Goal: Task Accomplishment & Management: Complete application form

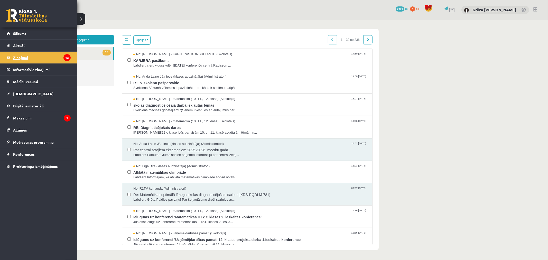
click at [52, 58] on legend "Ziņojumi 13" at bounding box center [42, 58] width 58 height 12
click at [21, 94] on span "[DEMOGRAPHIC_DATA]" at bounding box center [33, 94] width 40 height 5
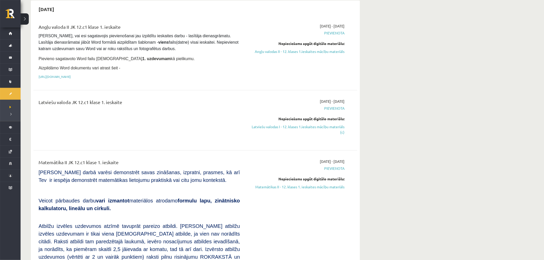
scroll to position [68, 0]
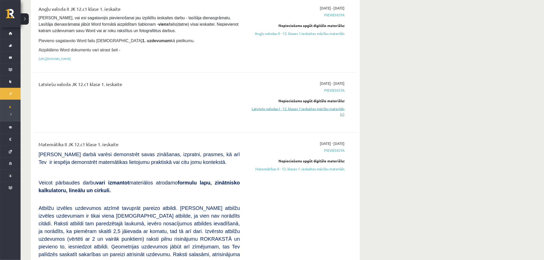
click at [324, 106] on link "Latviešu valodas I - 12. klases 1.ieskaites mācību materiāls (c)" at bounding box center [296, 111] width 97 height 11
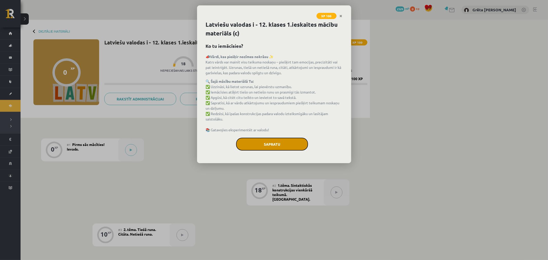
click at [262, 145] on button "Sapratu" at bounding box center [272, 144] width 72 height 13
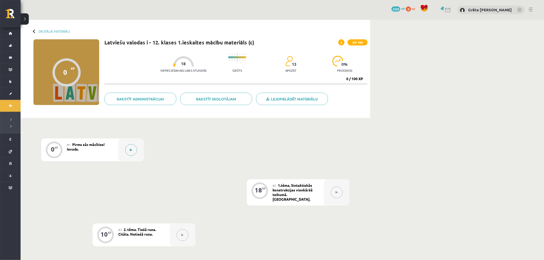
click at [133, 150] on button at bounding box center [131, 150] width 12 height 12
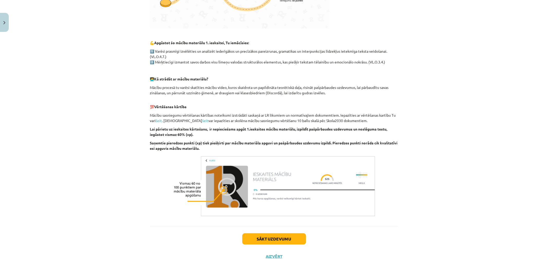
scroll to position [245, 0]
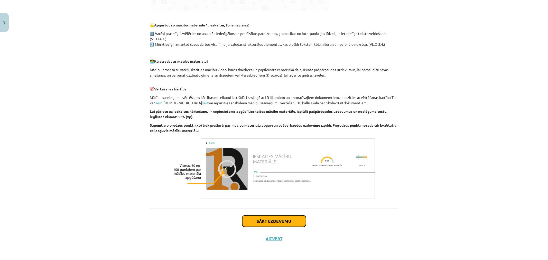
click at [273, 217] on button "Sākt uzdevumu" at bounding box center [274, 221] width 64 height 11
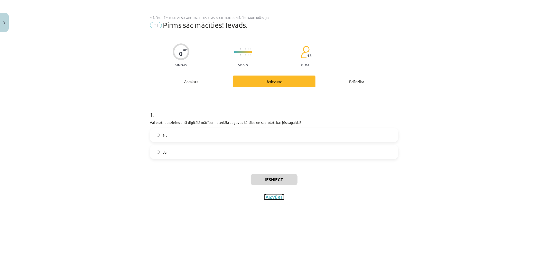
click at [276, 199] on button "Aizvērt" at bounding box center [274, 197] width 20 height 5
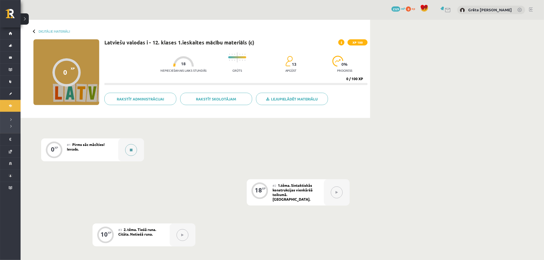
click at [131, 152] on button at bounding box center [131, 150] width 12 height 12
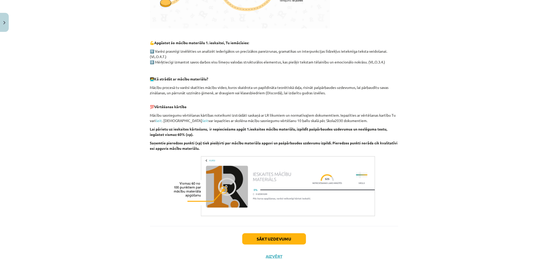
scroll to position [245, 0]
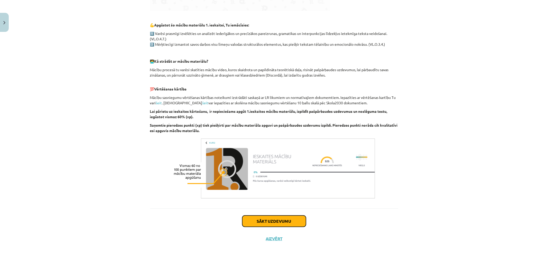
click at [257, 221] on button "Sākt uzdevumu" at bounding box center [274, 221] width 64 height 11
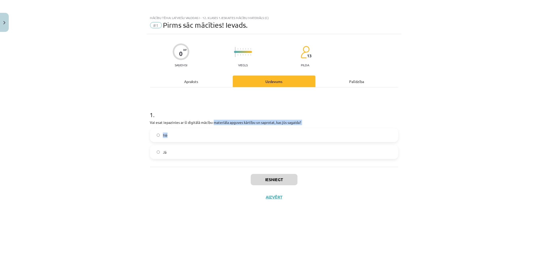
drag, startPoint x: 249, startPoint y: 123, endPoint x: 284, endPoint y: 126, distance: 34.5
click at [278, 125] on div "1 . Vai esat iepazinies ar šī digitālā mācību materiāla apguves kārtību un sapr…" at bounding box center [274, 130] width 248 height 57
click at [282, 124] on p "Vai esat iepazinies ar šī digitālā mācību materiāla apguves kārtību un saprotat…" at bounding box center [274, 122] width 248 height 5
drag, startPoint x: 271, startPoint y: 123, endPoint x: 205, endPoint y: 121, distance: 66.1
click at [238, 122] on p "Vai esat iepazinies ar šī digitālā mācību materiāla apguves kārtību un saprotat…" at bounding box center [274, 122] width 248 height 5
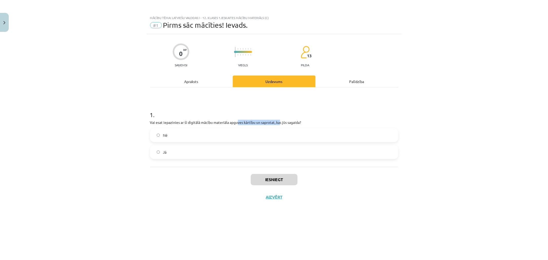
click at [238, 124] on p "Vai esat iepazinies ar šī digitālā mācību materiāla apguves kārtību un saprotat…" at bounding box center [274, 122] width 248 height 5
click at [161, 155] on label "Jā" at bounding box center [274, 152] width 247 height 13
click at [265, 178] on button "Iesniegt" at bounding box center [274, 179] width 47 height 11
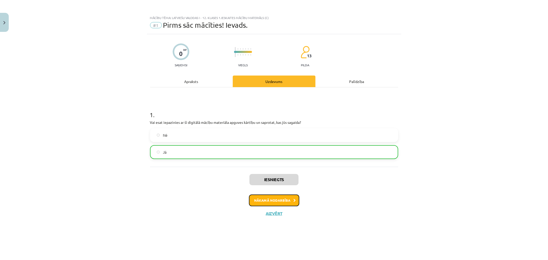
click at [286, 206] on button "Nākamā nodarbība" at bounding box center [274, 201] width 50 height 12
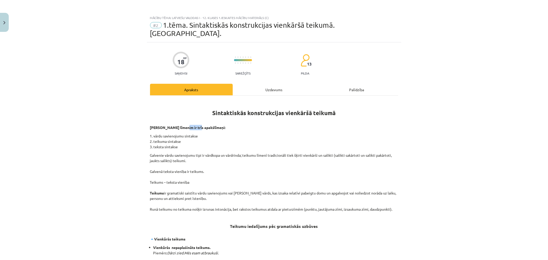
drag, startPoint x: 192, startPoint y: 120, endPoint x: 200, endPoint y: 120, distance: 7.5
click at [194, 125] on strong "Sintakses līmenim ir trīs apakšlīmeņi:" at bounding box center [188, 127] width 76 height 5
click at [218, 125] on p "Sintakses līmenim ir trīs apakšlīmeņi:" at bounding box center [274, 127] width 248 height 5
drag, startPoint x: 176, startPoint y: 129, endPoint x: 195, endPoint y: 130, distance: 18.5
click at [195, 133] on p "1. vārdu savienojumu sintakse 2. teikuma sintakse 3. teksta sintakse" at bounding box center [274, 141] width 248 height 16
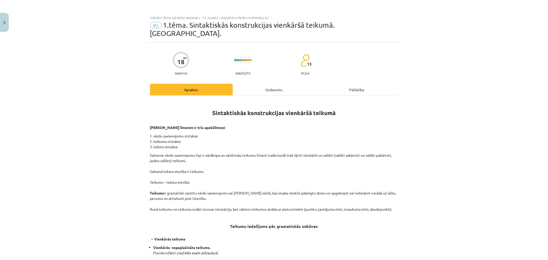
click at [200, 133] on p "1. vārdu savienojumu sintakse 2. teikuma sintakse 3. teksta sintakse" at bounding box center [274, 141] width 248 height 16
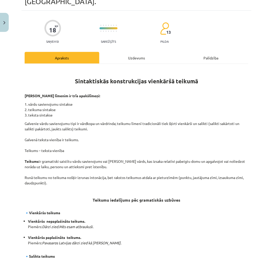
scroll to position [32, 0]
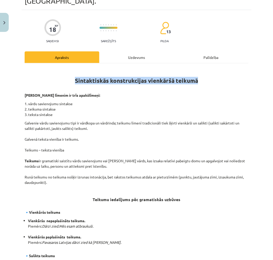
drag, startPoint x: 73, startPoint y: 72, endPoint x: 198, endPoint y: 72, distance: 124.9
click at [198, 72] on h1 "Sintaktiskās konstrukcijas vienkāršā teikumā" at bounding box center [137, 79] width 224 height 23
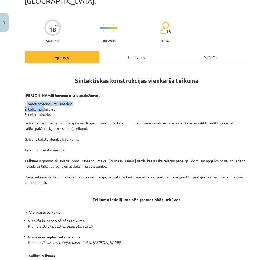
drag, startPoint x: 26, startPoint y: 95, endPoint x: 42, endPoint y: 102, distance: 17.9
click at [42, 102] on p "1. vārdu savienojumu sintakse 2. teikuma sintakse 3. teksta sintakse" at bounding box center [137, 109] width 224 height 16
click at [27, 101] on p "1. vārdu savienojumu sintakse 2. teikuma sintakse 3. teksta sintakse" at bounding box center [137, 109] width 224 height 16
drag, startPoint x: 23, startPoint y: 94, endPoint x: 58, endPoint y: 107, distance: 37.4
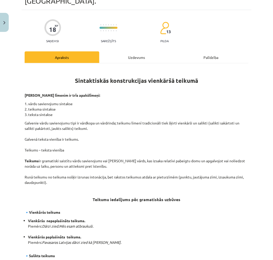
copy p "1. vārdu savienojumu sintakse 2. teikuma sintakse 3. teksta sintakse"
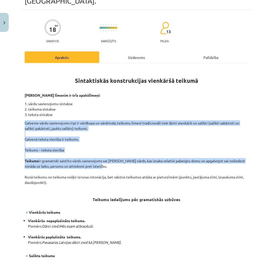
drag, startPoint x: 26, startPoint y: 114, endPoint x: 111, endPoint y: 160, distance: 96.8
click at [111, 160] on p "Galvenie vārdu savienojumu tipi ir vārdkopa un vārdrinda; teikumu līmenī tradic…" at bounding box center [137, 152] width 224 height 65
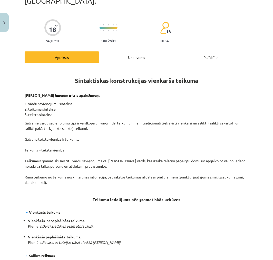
click at [51, 101] on p "1. vārdu savienojumu sintakse 2. teikuma sintakse 3. teksta sintakse" at bounding box center [137, 109] width 224 height 16
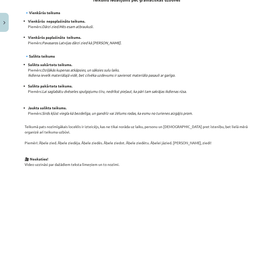
scroll to position [308, 0]
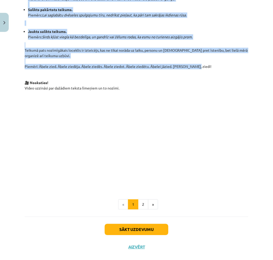
drag, startPoint x: 23, startPoint y: 84, endPoint x: 199, endPoint y: 57, distance: 177.4
copy div "Sintakses līmenim ir trīs apakšlīmeņi: 1. vārdu savienojumu sintakse 2. teikuma…"
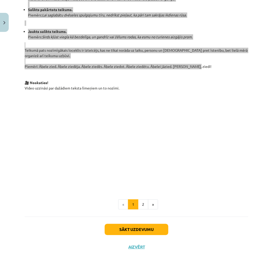
scroll to position [81, 0]
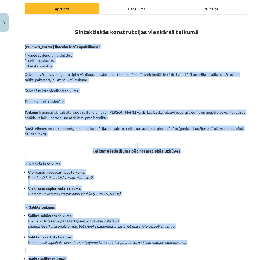
click at [266, 83] on div "Mācību tēma: Latviešu valodas i - 12. klases 1.ieskaites mācību materiāls (c) #…" at bounding box center [136, 130] width 273 height 260
drag, startPoint x: 253, startPoint y: 91, endPoint x: 250, endPoint y: 101, distance: 10.7
click at [253, 91] on div "Mācību tēma: Latviešu valodas i - 12. klases 1.ieskaites mācību materiāls (c) #…" at bounding box center [136, 130] width 273 height 260
drag, startPoint x: 217, startPoint y: 121, endPoint x: 214, endPoint y: 119, distance: 3.9
click at [217, 121] on p "Galvenie vārdu savienojumu tipi ir vārdkopa un vārdrinda; teikumu līmenī tradic…" at bounding box center [137, 104] width 224 height 65
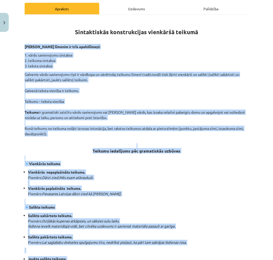
drag, startPoint x: 211, startPoint y: 117, endPoint x: 208, endPoint y: 106, distance: 11.9
click at [211, 117] on p "Galvenie vārdu savienojumu tipi ir vārdkopa un vārdrinda; teikumu līmenī tradic…" at bounding box center [137, 104] width 224 height 65
click at [207, 102] on p "Galvenie vārdu savienojumu tipi ir vārdkopa un vārdrinda; teikumu līmenī tradic…" at bounding box center [137, 104] width 224 height 65
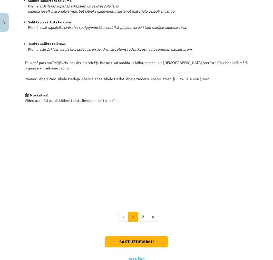
scroll to position [308, 0]
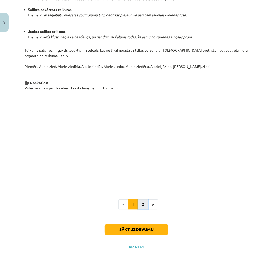
click at [143, 199] on button "2" at bounding box center [143, 204] width 10 height 10
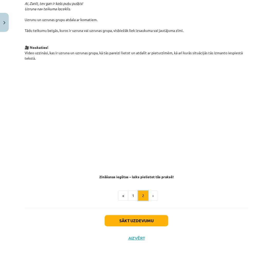
scroll to position [92, 0]
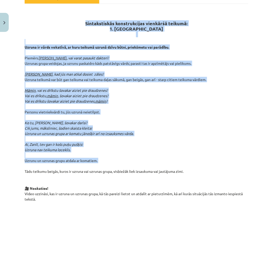
drag, startPoint x: 83, startPoint y: 14, endPoint x: 158, endPoint y: 156, distance: 160.6
click at [158, 156] on div "Sintakstiskās konstrukcijas vienkāršā teikumā: 1. Uzruna Uzruna ir vārds vokatī…" at bounding box center [137, 164] width 224 height 312
copy div "Sintakstiskās konstrukcijas vienkāršā teikumā: 1. Uzruna Uzruna ir vārds vokatī…"
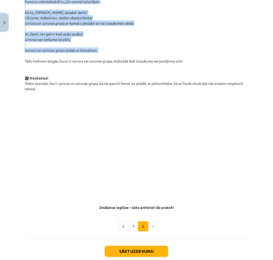
scroll to position [207, 0]
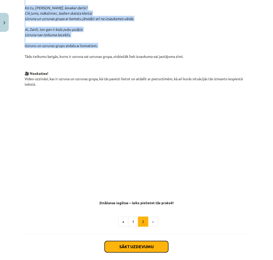
click at [137, 241] on button "Sākt uzdevumu" at bounding box center [137, 246] width 64 height 11
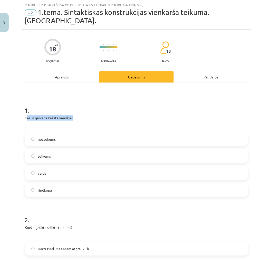
drag, startPoint x: 31, startPoint y: 111, endPoint x: 70, endPoint y: 115, distance: 38.8
click at [69, 115] on div "Kas ir galvenā teksta vienība?" at bounding box center [137, 122] width 224 height 14
click at [70, 124] on p at bounding box center [137, 126] width 224 height 5
drag, startPoint x: 22, startPoint y: 102, endPoint x: 28, endPoint y: 107, distance: 8.0
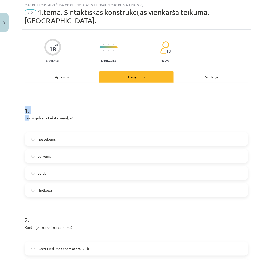
click at [25, 102] on h1 "1 ." at bounding box center [137, 106] width 224 height 16
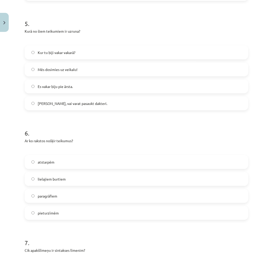
scroll to position [877, 0]
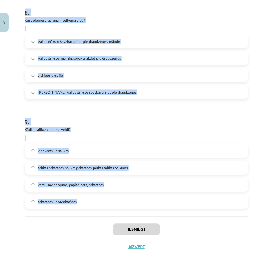
drag, startPoint x: 25, startPoint y: 102, endPoint x: 98, endPoint y: 204, distance: 125.6
drag, startPoint x: 14, startPoint y: 168, endPoint x: 14, endPoint y: 171, distance: 2.6
click at [14, 169] on div "Mācību tēma: Latviešu valodas i - 12. klases 1.ieskaites mācību materiāls (c) #…" at bounding box center [136, 130] width 273 height 260
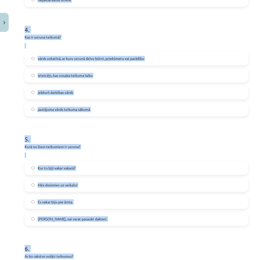
scroll to position [0, 0]
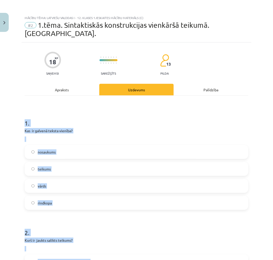
click at [11, 182] on div "Mācību tēma: Latviešu valodas i - 12. klases 1.ieskaites mācību materiāls (c) #…" at bounding box center [136, 130] width 273 height 260
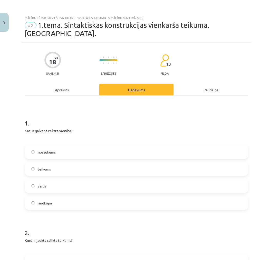
click at [39, 200] on span "rindkopa" at bounding box center [45, 202] width 14 height 5
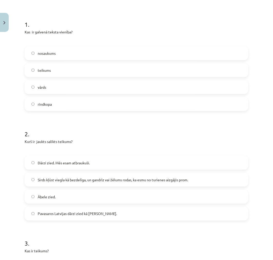
scroll to position [95, 0]
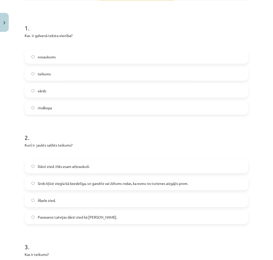
click at [45, 67] on label "teikums" at bounding box center [136, 73] width 223 height 13
click at [49, 181] on span "Sirds kļūst viegla kā bezdelīga, un gandrīz vai žēlums rodas, ka esmu no turien…" at bounding box center [113, 183] width 151 height 5
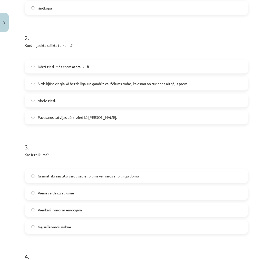
scroll to position [206, 0]
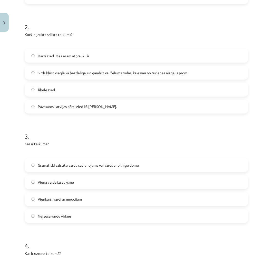
click at [73, 163] on span "Gramatiski saistītu vārdu savienojums vai vārds ar pilnīgu domu" at bounding box center [88, 165] width 101 height 5
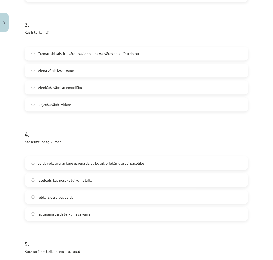
scroll to position [325, 0]
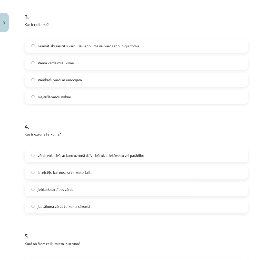
click at [70, 149] on label "vārds vokatīvā, ar kuru uzrunā dzīvu būtni, priekšmetu vai parādību" at bounding box center [136, 155] width 223 height 13
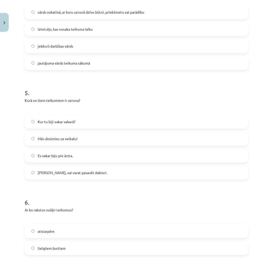
scroll to position [471, 0]
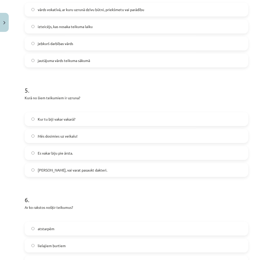
click at [53, 164] on label "Māsiņ, vai varat pasaukt dakteri." at bounding box center [136, 169] width 223 height 13
click at [99, 163] on label "Māsiņ, vai varat pasaukt dakteri." at bounding box center [136, 169] width 223 height 13
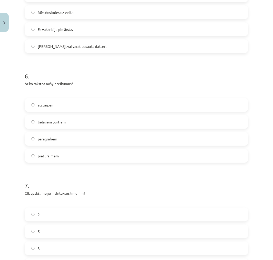
scroll to position [596, 0]
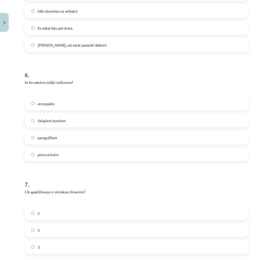
click at [32, 241] on label "3" at bounding box center [136, 247] width 223 height 13
click at [47, 152] on span "pieturzīmēm" at bounding box center [48, 154] width 21 height 5
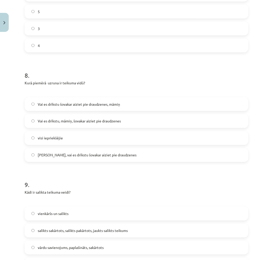
scroll to position [877, 0]
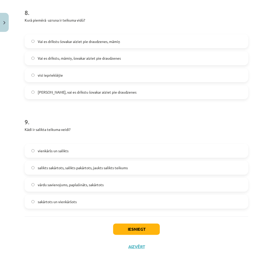
click at [52, 52] on label "Vai es drīkstu, māmiņ, šovakar aiziet pie draudzenes" at bounding box center [136, 58] width 223 height 13
click at [72, 165] on span "salikts sakārtots, salikts pakārtots, jaukts salikts teikums" at bounding box center [83, 167] width 90 height 5
click at [138, 224] on button "Iesniegt" at bounding box center [136, 229] width 47 height 11
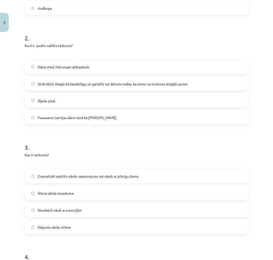
scroll to position [0, 0]
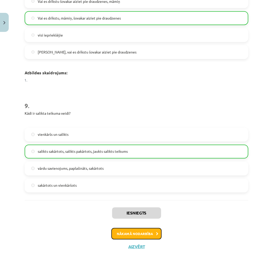
click at [139, 228] on button "Nākamā nodarbība" at bounding box center [137, 234] width 50 height 12
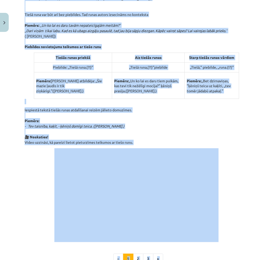
scroll to position [323, 0]
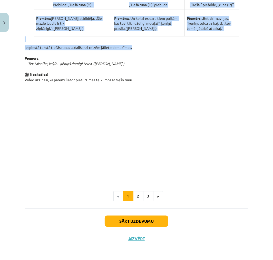
drag, startPoint x: 122, startPoint y: 64, endPoint x: 173, endPoint y: 45, distance: 55.1
copy div "2. Tiešā runa Tiešā runa ir kādas personas teikto vārdu vai domu tiešs atkārtoj…"
click at [149, 223] on button "Sākt uzdevumu" at bounding box center [137, 220] width 64 height 11
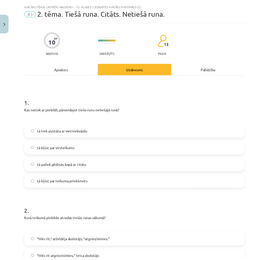
scroll to position [439, 0]
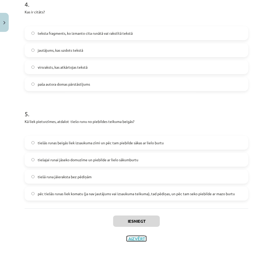
click at [134, 239] on button "Aizvērt" at bounding box center [137, 238] width 20 height 5
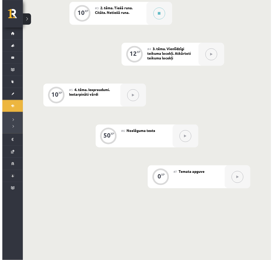
scroll to position [0, 0]
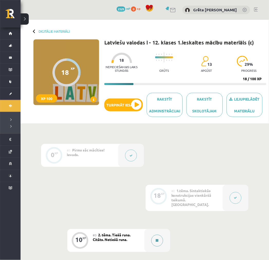
click at [156, 244] on div at bounding box center [157, 240] width 26 height 23
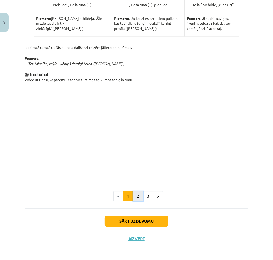
click at [136, 196] on button "2" at bounding box center [138, 196] width 10 height 10
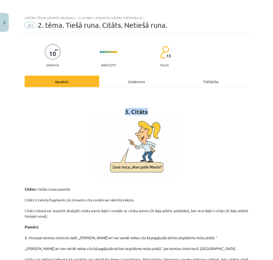
drag, startPoint x: 122, startPoint y: 109, endPoint x: 157, endPoint y: 113, distance: 35.5
click at [157, 113] on h1 "3. Citāts" at bounding box center [137, 103] width 224 height 23
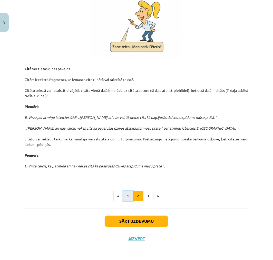
click at [129, 197] on button "1" at bounding box center [128, 196] width 10 height 10
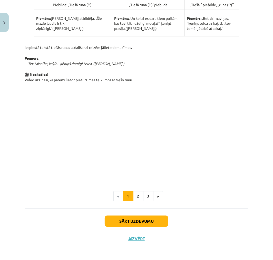
click at [137, 197] on button "2" at bounding box center [138, 196] width 10 height 10
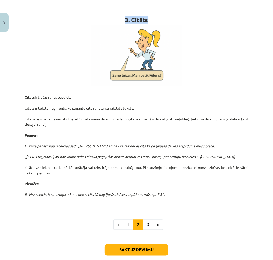
drag, startPoint x: 125, startPoint y: 19, endPoint x: 157, endPoint y: 23, distance: 32.8
click at [157, 22] on h1 "3. Citāts" at bounding box center [137, 11] width 224 height 23
click at [93, 53] on p at bounding box center [137, 55] width 224 height 61
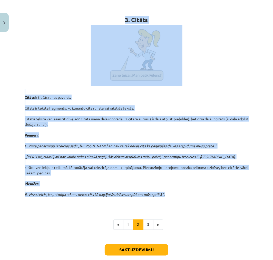
drag, startPoint x: 124, startPoint y: 19, endPoint x: 173, endPoint y: 195, distance: 183.1
click at [173, 195] on div "3. Citāts Citāts ir tiešās runas paveids. Citāts ir teksta fragments, ko izmant…" at bounding box center [137, 104] width 224 height 208
copy div "3. Citāts Citāts ir tiešās runas paveids. Citāts ir teksta fragments, ko izmant…"
click at [144, 220] on button "3" at bounding box center [148, 225] width 10 height 10
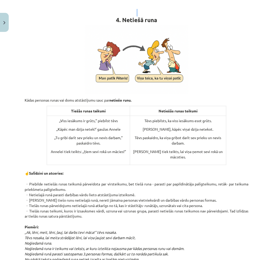
scroll to position [346, 0]
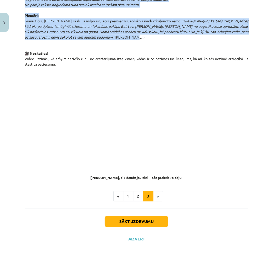
drag, startPoint x: 114, startPoint y: 21, endPoint x: 149, endPoint y: 36, distance: 37.9
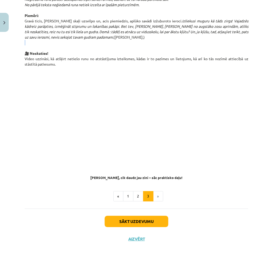
drag, startPoint x: 172, startPoint y: 44, endPoint x: 141, endPoint y: 47, distance: 31.8
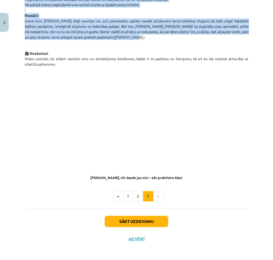
scroll to position [0, 0]
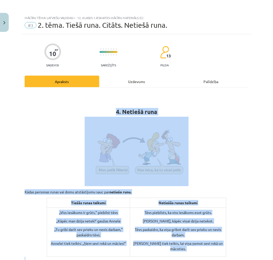
drag, startPoint x: 104, startPoint y: 34, endPoint x: 111, endPoint y: 115, distance: 81.0
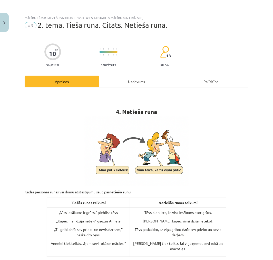
click at [110, 109] on h1 "4. Netiešā runa" at bounding box center [137, 103] width 224 height 23
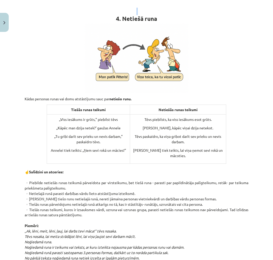
scroll to position [346, 0]
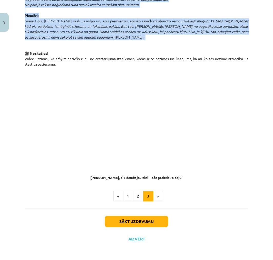
drag, startPoint x: 121, startPoint y: 115, endPoint x: 112, endPoint y: 41, distance: 74.3
copy div "4. Netiešā runa Kādas personas runas vai domu atstāstījumu sauc par netiešo run…"
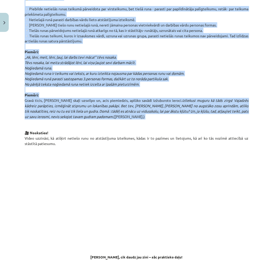
scroll to position [265, 0]
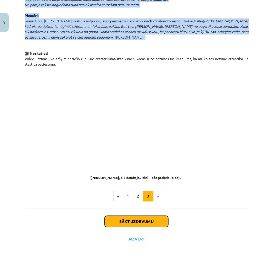
click at [143, 222] on button "Sākt uzdevumu" at bounding box center [137, 221] width 64 height 11
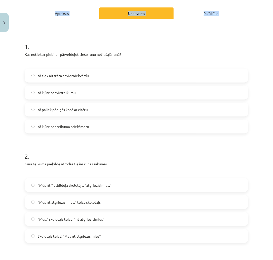
scroll to position [439, 0]
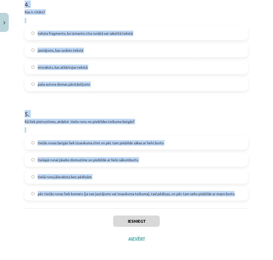
drag, startPoint x: 25, startPoint y: 105, endPoint x: 237, endPoint y: 197, distance: 231.5
copy form "1 . Kas notiek ar piebildi, pārveidojot tiešo runu netiešajā runā? tā tiek aizs…"
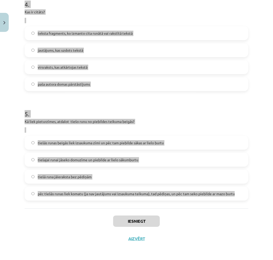
scroll to position [0, 0]
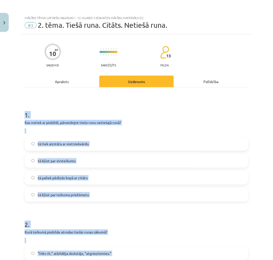
drag, startPoint x: 12, startPoint y: 147, endPoint x: 19, endPoint y: 148, distance: 7.3
click at [13, 147] on div "Mācību tēma: Latviešu valodas i - 12. klases 1.ieskaites mācību materiāls (c) #…" at bounding box center [136, 130] width 273 height 260
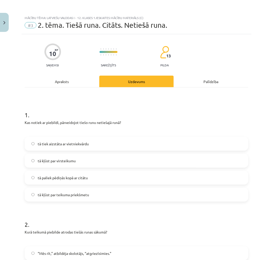
click at [41, 195] on span "tā kļūst par teikuma priekšmetu" at bounding box center [63, 194] width 51 height 5
click at [45, 160] on span "tā kļūst par virsteikumu" at bounding box center [57, 160] width 38 height 5
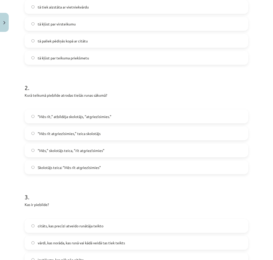
scroll to position [144, 0]
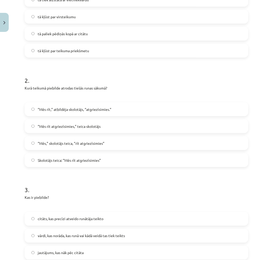
drag, startPoint x: 50, startPoint y: 158, endPoint x: 123, endPoint y: 162, distance: 73.4
click at [50, 159] on span "Skolotājs teica: “Mēs rīt atgriezīsimies”" at bounding box center [69, 160] width 63 height 5
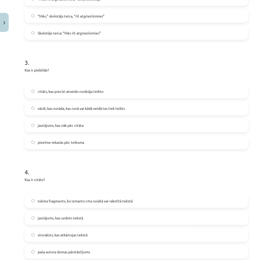
scroll to position [289, 0]
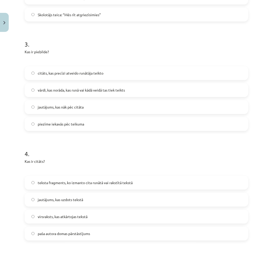
click at [63, 91] on span "vārdi, kas norāda, kas runā vai kādā veidā tas tiek teikts" at bounding box center [81, 90] width 87 height 5
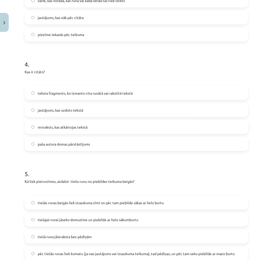
scroll to position [381, 0]
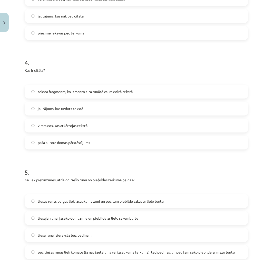
click at [48, 92] on span "teksta fragments, ko izmanto cita runātā vai rakstītā tekstā" at bounding box center [85, 91] width 95 height 5
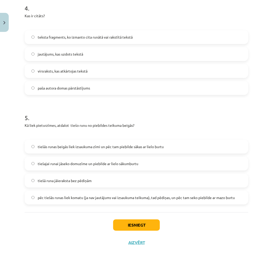
scroll to position [439, 0]
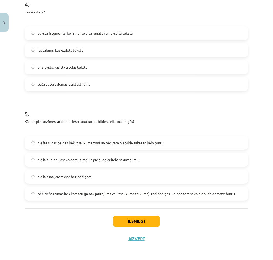
click at [73, 189] on label "pēc tiešās runas liek komatu (ja nav jautājums vai izsaukuma teikuma), tad pēdi…" at bounding box center [136, 193] width 223 height 13
click at [132, 215] on button "Iesniegt" at bounding box center [136, 220] width 47 height 11
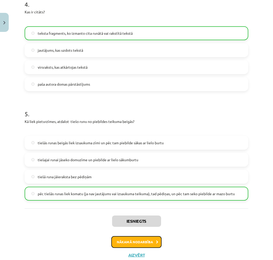
click at [144, 242] on button "Nākamā nodarbība" at bounding box center [137, 242] width 50 height 12
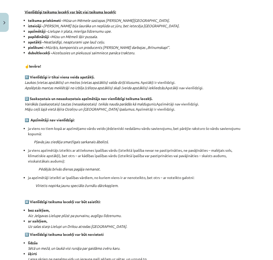
scroll to position [461, 0]
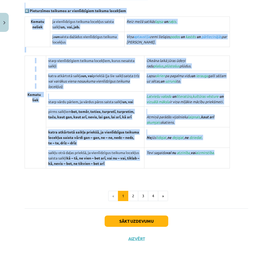
drag, startPoint x: 93, startPoint y: 66, endPoint x: 188, endPoint y: 165, distance: 137.2
copy div "5. Vienlīdzīgi teikuma locekļi Vienlīdzīgi teikuma locekļi var būt visi teikuma…"
click at [130, 195] on button "2" at bounding box center [133, 196] width 10 height 10
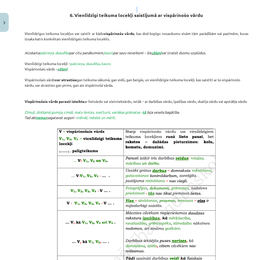
scroll to position [253, 0]
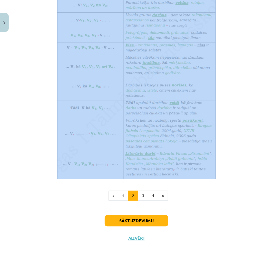
drag, startPoint x: 70, startPoint y: 16, endPoint x: 200, endPoint y: 156, distance: 191.0
click at [200, 156] on div "6. Vienlīdzīgi teikuma locekļi saistījumā ar vispārinošo vārdu Vienlīdzīgus tei…" at bounding box center [137, 12] width 224 height 334
copy div "6. Vienlīdzīgi teikuma locekļi saistījumā ar vispārinošo vārdu Vienlīdzīgus tei…"
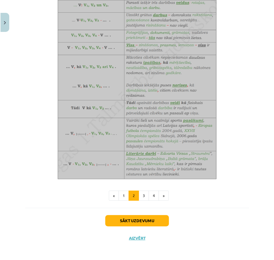
scroll to position [0, 0]
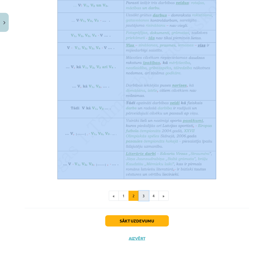
click at [141, 196] on button "3" at bounding box center [144, 196] width 10 height 10
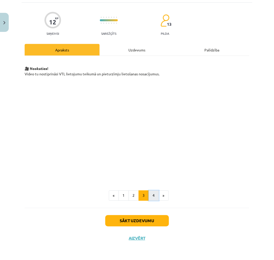
click at [151, 194] on button "4" at bounding box center [154, 195] width 10 height 10
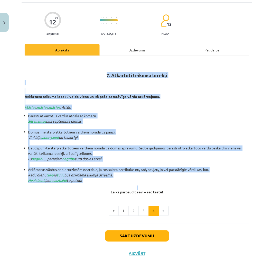
drag, startPoint x: 106, startPoint y: 74, endPoint x: 146, endPoint y: 186, distance: 118.9
click at [146, 186] on div "7. Atkārtoti teikuma locekļi Atkārtotu teikuma locekli veido viena un tā paša p…" at bounding box center [137, 127] width 225 height 134
copy div "7. Atkārtoti teikuma locekļi Atkārtotu teikuma locekli veido viena un tā paša p…"
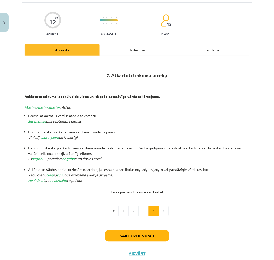
click at [53, 224] on div "Sākt uzdevumu Aizvērt" at bounding box center [137, 241] width 225 height 36
click at [125, 237] on button "Sākt uzdevumu" at bounding box center [137, 235] width 64 height 11
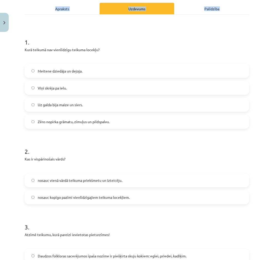
scroll to position [481, 0]
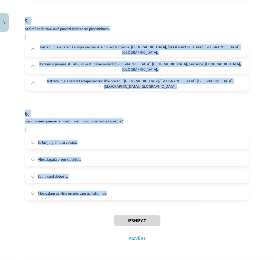
drag, startPoint x: 25, startPoint y: 99, endPoint x: 129, endPoint y: 198, distance: 144.3
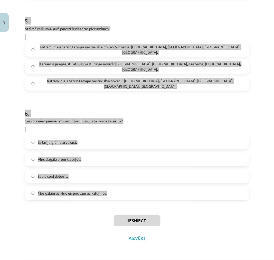
scroll to position [0, 0]
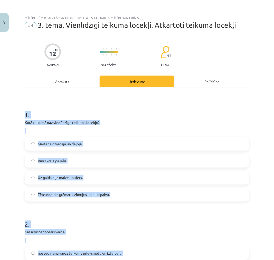
drag, startPoint x: 8, startPoint y: 166, endPoint x: 8, endPoint y: 169, distance: 2.6
click at [8, 167] on div "Mācību tēma: Latviešu valodas i - 12. klases 1.ieskaites mācību materiāls (c) #…" at bounding box center [137, 130] width 274 height 260
click at [35, 216] on h1 "2 ." at bounding box center [137, 220] width 225 height 16
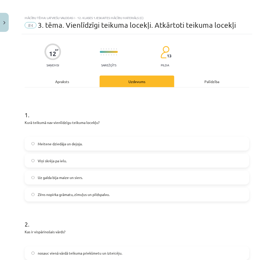
click at [46, 160] on span "Viņi skrēja pa ielu." at bounding box center [52, 160] width 29 height 5
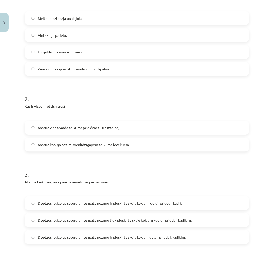
scroll to position [127, 0]
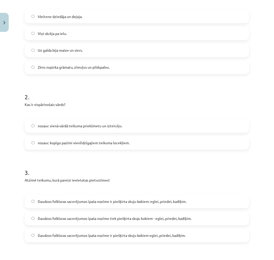
click at [71, 144] on span "nosauc kopīgo pazīmi vienlīdzīgajiem teikuma locekļiem." at bounding box center [84, 142] width 92 height 5
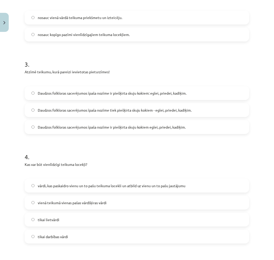
scroll to position [239, 0]
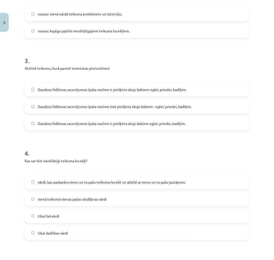
click at [160, 87] on span "Daudzos folkloras sacerējumos īpaša nozīme ir piešķirta skuju kokiem: eglei, pr…" at bounding box center [112, 89] width 149 height 5
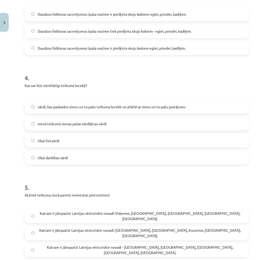
scroll to position [327, 0]
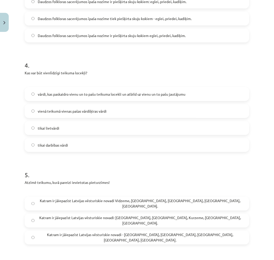
click at [75, 93] on span "vārdi, kas paskaidro vienu un to pašu teikuma locekli un atbild uz vienu un to …" at bounding box center [112, 94] width 148 height 5
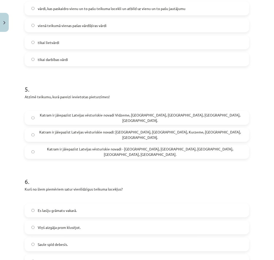
scroll to position [422, 0]
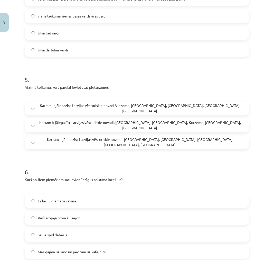
click at [116, 125] on span "Katram ir jāiepazīst Latvijas vēsturiskie novadi: Vidzeme, Latgale, Kurzeme, Ze…" at bounding box center [140, 125] width 205 height 11
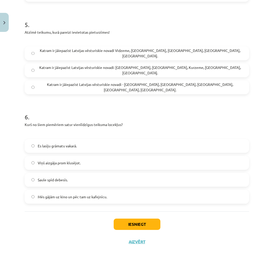
scroll to position [481, 0]
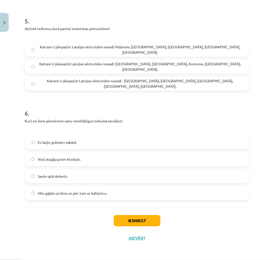
drag, startPoint x: 54, startPoint y: 193, endPoint x: 113, endPoint y: 205, distance: 60.3
click at [54, 193] on span "Mēs gājām uz kino un pēc tam uz kafejnīcu." at bounding box center [72, 193] width 69 height 5
click at [153, 225] on button "Iesniegt" at bounding box center [137, 220] width 47 height 11
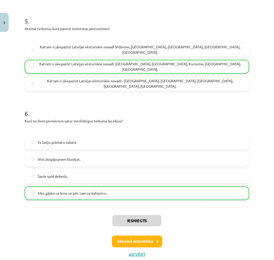
scroll to position [0, 0]
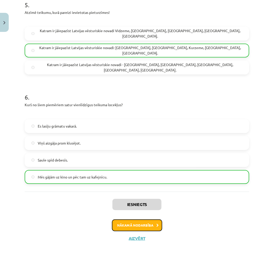
click at [145, 225] on button "Nākamā nodarbība" at bounding box center [137, 226] width 50 height 12
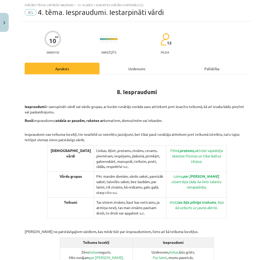
click at [117, 92] on strong "8. Iespraudumi" at bounding box center [137, 91] width 40 height 7
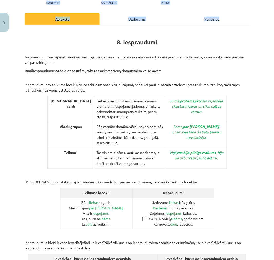
scroll to position [194, 0]
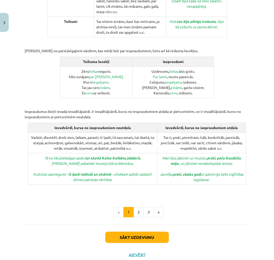
drag, startPoint x: 115, startPoint y: 91, endPoint x: 241, endPoint y: 166, distance: 146.4
click at [241, 166] on div "8. Iespraudumi Iespraudumi ir savrupināti vārdi vai vārdu grupas, ar kurām runā…" at bounding box center [137, 46] width 225 height 297
click at [139, 207] on button "2" at bounding box center [139, 212] width 10 height 10
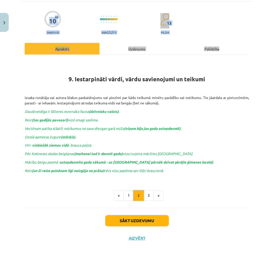
scroll to position [32, 0]
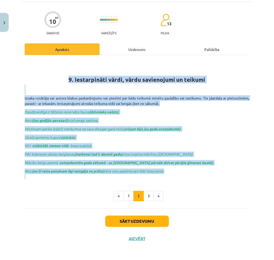
drag, startPoint x: 66, startPoint y: 77, endPoint x: 171, endPoint y: 175, distance: 144.0
click at [171, 175] on div "9. Iestarpināti vārdi, vārdu savienojumi un teikumi izsaka runātāja vai autora …" at bounding box center [137, 120] width 225 height 120
click at [172, 172] on p "Reiz (un šī reize puisēnam ilgi neizgāja no prāta) tēvs viņu paņēma sev līdzi b…" at bounding box center [137, 174] width 225 height 11
drag, startPoint x: 167, startPoint y: 170, endPoint x: 66, endPoint y: 77, distance: 137.7
click at [66, 77] on div "9. Iestarpināti vārdi, vārdu savienojumi un teikumi izsaka runātāja vai autora …" at bounding box center [137, 120] width 225 height 120
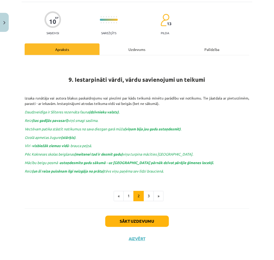
drag, startPoint x: 33, startPoint y: 191, endPoint x: 41, endPoint y: 199, distance: 11.8
click at [33, 191] on div "9. Iestarpināti vārdi, vārdu savienojumi un teikumi izsaka runātāja vai autora …" at bounding box center [137, 130] width 225 height 141
click at [147, 195] on button "3" at bounding box center [149, 196] width 10 height 10
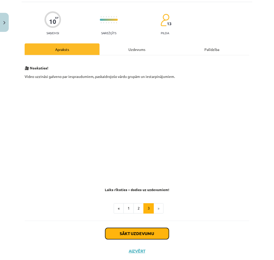
click at [147, 236] on button "Sākt uzdevumu" at bounding box center [137, 233] width 64 height 11
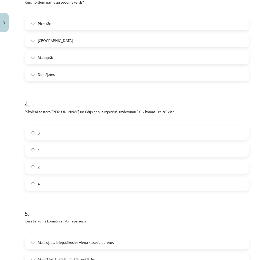
scroll to position [439, 0]
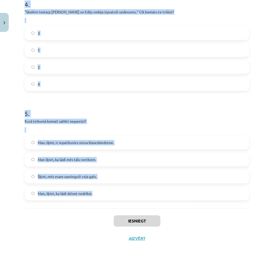
drag, startPoint x: 21, startPoint y: 100, endPoint x: 99, endPoint y: 202, distance: 128.2
click at [99, 202] on div "Mācību tēma: Latviešu valodas i - 12. klases 1.ieskaites mācību materiāls (c) #…" at bounding box center [137, 130] width 274 height 260
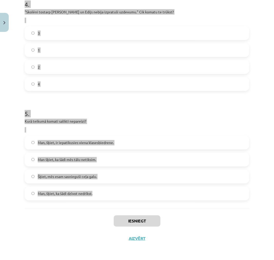
scroll to position [0, 0]
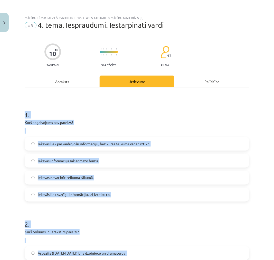
click at [71, 179] on span "Iekavas nevar būt teikuma sākumā." at bounding box center [66, 177] width 56 height 5
click at [36, 147] on label "Iekavās liek paskaidrojošu informāciju, bez kuras teikumā var arī iztikt." at bounding box center [137, 143] width 224 height 13
click at [43, 174] on label "Iekavas nevar būt teikuma sākumā." at bounding box center [137, 177] width 224 height 13
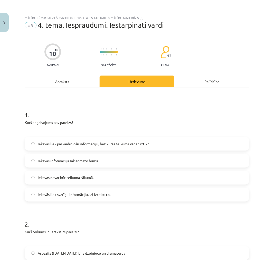
click at [127, 173] on label "Iekavas nevar būt teikuma sākumā." at bounding box center [137, 177] width 224 height 13
click at [90, 140] on label "Iekavās liek paskaidrojošu informāciju, bez kuras teikumā var arī iztikt." at bounding box center [137, 143] width 224 height 13
click at [74, 187] on div "Iekavās liek paskaidrojošu informāciju, bez kuras teikumā var arī iztikt. Iekav…" at bounding box center [137, 169] width 225 height 65
drag, startPoint x: 94, startPoint y: 195, endPoint x: 119, endPoint y: 192, distance: 25.3
click at [94, 195] on span "Iekavās liek svarīgu informāciju, lai izceltu to." at bounding box center [74, 194] width 73 height 5
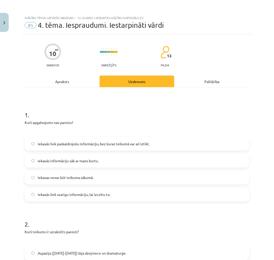
scroll to position [21, 0]
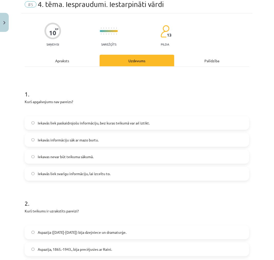
click at [132, 119] on label "Iekavās liek paskaidrojošu informāciju, bez kuras teikumā var arī iztikt." at bounding box center [137, 122] width 224 height 13
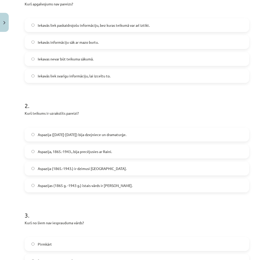
scroll to position [122, 0]
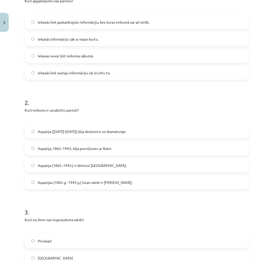
click at [85, 135] on label "Aspazija (1865-1943) bija dzejniece un dramaturģe." at bounding box center [137, 131] width 224 height 13
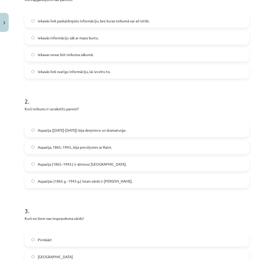
scroll to position [133, 0]
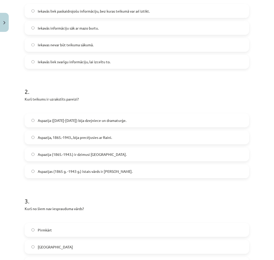
click at [98, 154] on span "Aspazija (1865.-1943.) ir dzimusi Zaļenieku pagastā." at bounding box center [82, 154] width 89 height 5
click at [98, 121] on span "Aspazija (1865-1943) bija dzejniece un dramaturģe." at bounding box center [82, 120] width 89 height 5
click at [94, 173] on span "Aspazijas (1865 g. -1943 g.) īstais vārds ir Elza." at bounding box center [85, 171] width 95 height 5
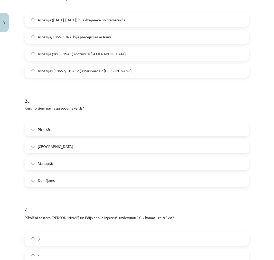
scroll to position [234, 0]
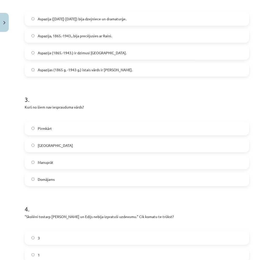
click at [67, 149] on label "Galvenokārt" at bounding box center [137, 145] width 224 height 13
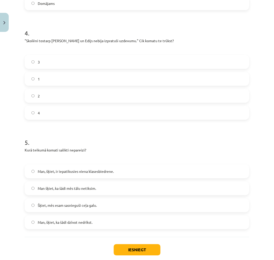
scroll to position [439, 0]
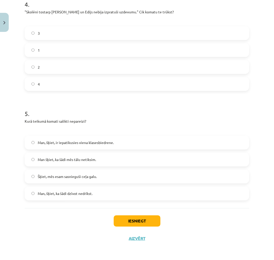
click at [83, 195] on span "Man, šķiet, ka šādi dzīvot nedrīkst." at bounding box center [65, 193] width 55 height 5
click at [145, 221] on button "Iesniegt" at bounding box center [137, 220] width 47 height 11
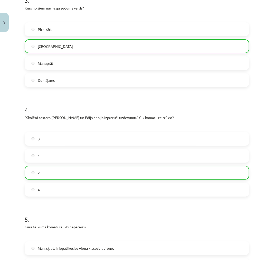
scroll to position [455, 0]
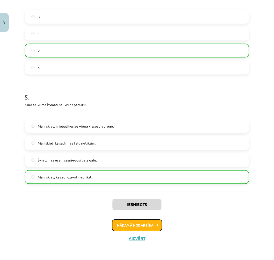
click at [143, 228] on button "Nākamā nodarbība" at bounding box center [137, 226] width 50 height 12
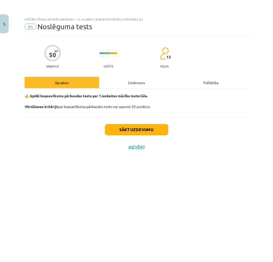
scroll to position [0, 0]
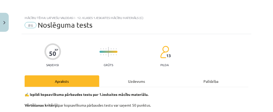
click at [132, 21] on div "#6 Noslēguma tests" at bounding box center [137, 25] width 224 height 8
click at [125, 112] on div "✍️ Izpildi kopsavilkuma pārbaudes testu par 1.ieskaites mācību materiālu. Vērtē…" at bounding box center [137, 101] width 224 height 29
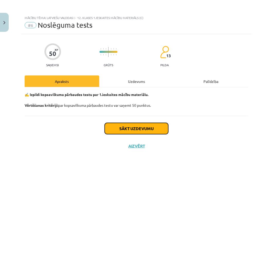
click at [126, 132] on button "Sākt uzdevumu" at bounding box center [137, 128] width 64 height 11
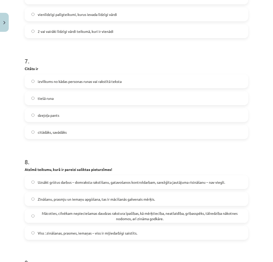
scroll to position [899, 0]
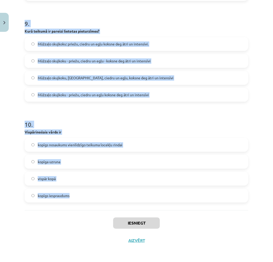
drag, startPoint x: 21, startPoint y: 109, endPoint x: 87, endPoint y: 202, distance: 114.2
click at [87, 202] on div "Mācību tēma: Latviešu valodas i - 12. klases 1.ieskaites mācību materiāls (c) #…" at bounding box center [136, 131] width 273 height 262
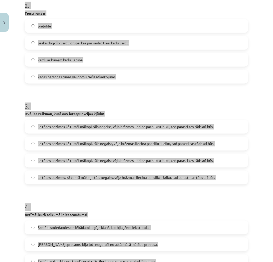
scroll to position [0, 0]
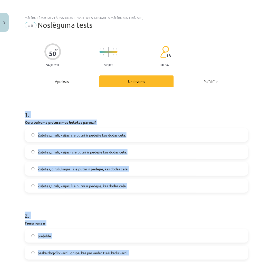
click at [181, 189] on label "Žubītes,cīruļi, kaijas, šie putni ir pēdējie, kas dodas ceļā." at bounding box center [136, 186] width 223 height 13
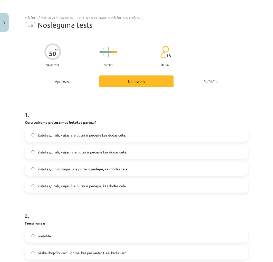
click at [143, 189] on label "Žubītes,cīruļi, kaijas, šie putni ir pēdējie, kas dodas ceļā." at bounding box center [136, 186] width 223 height 13
click at [116, 192] on label "Žubītes,cīruļi, kaijas, šie putni ir pēdējie, kas dodas ceļā." at bounding box center [136, 186] width 223 height 13
click at [95, 170] on span "Žubītes, cīruļi, kaijas - šie putni ir pēdējie, kas dodas ceļā." at bounding box center [83, 169] width 91 height 5
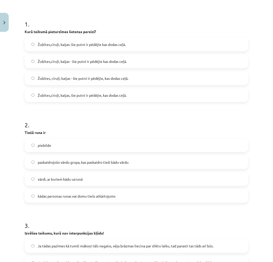
scroll to position [97, 0]
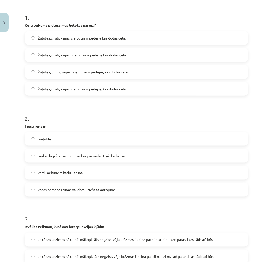
click at [86, 195] on label "kādas personas runas vai domu tiešs atkārtojums" at bounding box center [136, 190] width 223 height 13
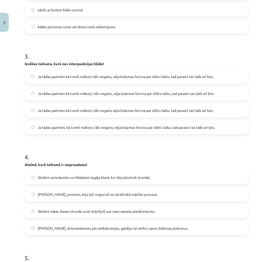
scroll to position [263, 0]
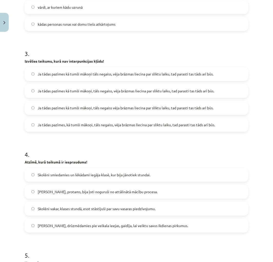
click at [114, 92] on span "Ja tādas pazīmes kā tumši mākoņi, tāls negaiss, vēja brāzmas liecina par sliktu…" at bounding box center [126, 91] width 177 height 5
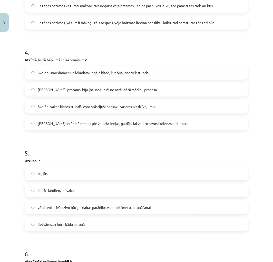
scroll to position [369, 0]
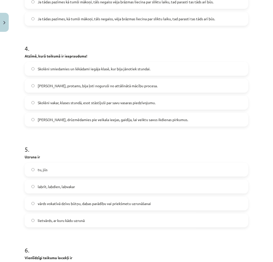
drag, startPoint x: 62, startPoint y: 87, endPoint x: 67, endPoint y: 92, distance: 7.1
click at [62, 87] on span "Skolotāji, protams, bija ļoti noguruši no attālinātā mācību procesa." at bounding box center [98, 85] width 120 height 5
click at [71, 200] on label "vārds vokatīvā dzīvu būtņu, dabas parādību vai priekšmetu uzrunāšanai" at bounding box center [136, 203] width 223 height 13
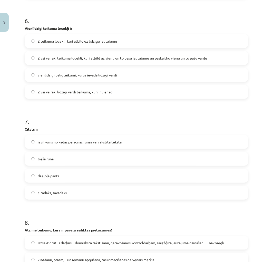
click at [186, 61] on label "2 vai vairāki teikuma locekļi, kuri atbild uz vienu un to pašu jautājumu un pas…" at bounding box center [136, 58] width 223 height 13
click at [71, 145] on label "izvilkums no kādas personas runas vai rakstītā teksta" at bounding box center [136, 142] width 223 height 13
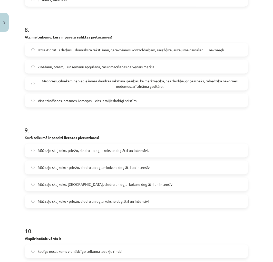
scroll to position [801, 0]
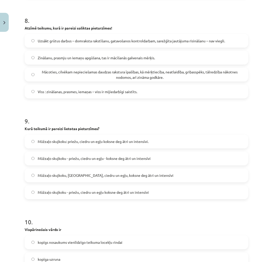
click at [210, 42] on span "Uzsākt grūtus darbus – domraksta rakstīšanu, gatavošanos kontroldarbam, sarežģī…" at bounding box center [132, 40] width 188 height 5
click at [108, 141] on span "Mūžzaļo skujkoku: priežu, ciedru un egļu koksne deg ātri un intensīvi." at bounding box center [93, 141] width 111 height 5
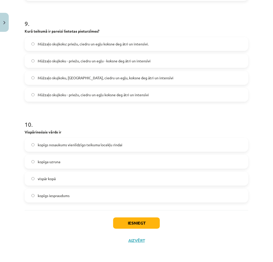
click at [67, 137] on div "10 . Vispārinošais vārds ir kopīgs nosaukums vienlīdzīgo teikuma locekļu rindai…" at bounding box center [137, 157] width 224 height 91
click at [65, 145] on span "kopīgs nosaukums vienlīdzīgo teikuma locekļu rindai" at bounding box center [80, 145] width 85 height 5
click at [144, 221] on button "Iesniegt" at bounding box center [136, 223] width 47 height 11
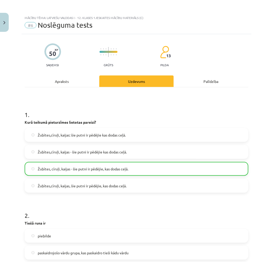
scroll to position [916, 0]
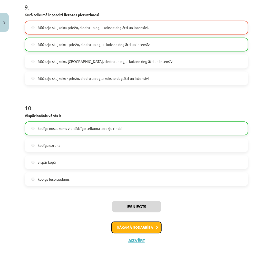
click at [147, 224] on button "Nākamā nodarbība" at bounding box center [137, 228] width 50 height 12
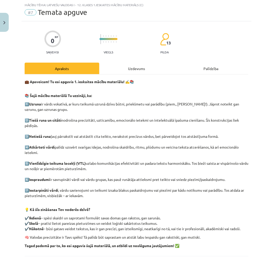
scroll to position [64, 0]
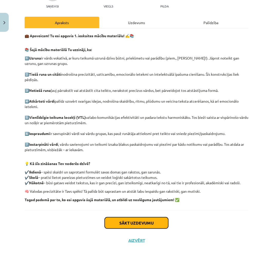
click at [149, 225] on button "Sākt uzdevumu" at bounding box center [137, 223] width 64 height 11
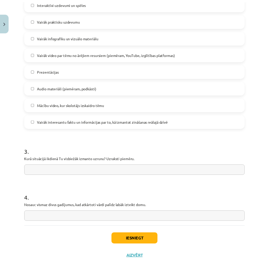
scroll to position [340, 0]
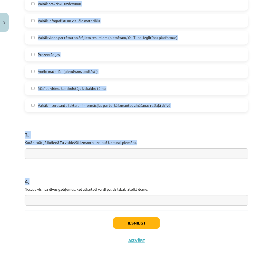
drag, startPoint x: 24, startPoint y: 99, endPoint x: 166, endPoint y: 197, distance: 171.7
click at [138, 225] on button "Iesniegt" at bounding box center [136, 223] width 47 height 11
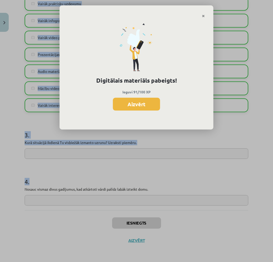
click at [132, 107] on button "Aizvērt" at bounding box center [136, 104] width 47 height 13
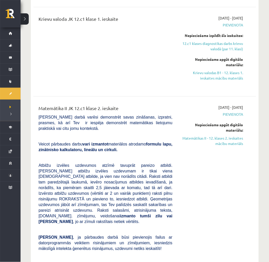
scroll to position [459, 0]
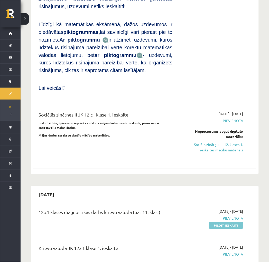
click at [220, 223] on link "Pildīt ieskaiti" at bounding box center [226, 226] width 34 height 7
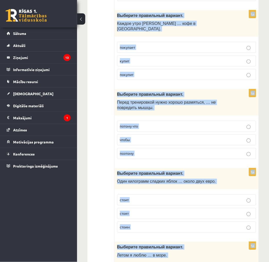
scroll to position [1995, 0]
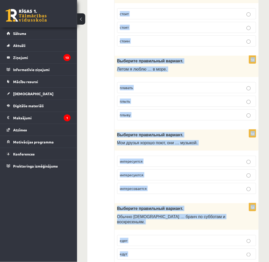
drag, startPoint x: 118, startPoint y: 107, endPoint x: 192, endPoint y: 254, distance: 164.5
copy form "Выберите правильный вариант. Марис посмотрел на часы и понял, что … осталось ма…"
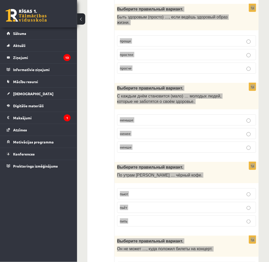
scroll to position [0, 0]
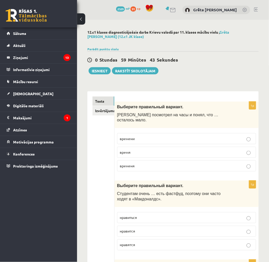
click at [143, 136] on p "времени" at bounding box center [186, 138] width 133 height 5
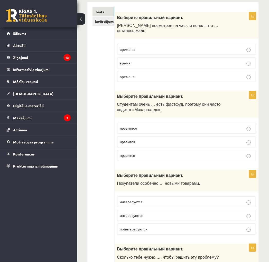
scroll to position [102, 0]
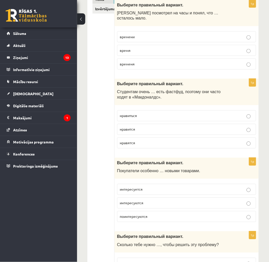
click at [147, 127] on p "нравится" at bounding box center [186, 129] width 133 height 5
click at [166, 204] on label "интересуются" at bounding box center [186, 203] width 139 height 11
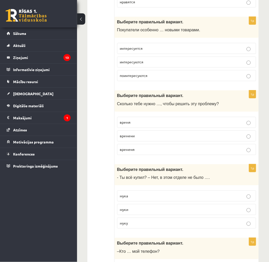
click at [149, 134] on p "времени" at bounding box center [186, 135] width 133 height 5
click at [144, 207] on p "муки" at bounding box center [186, 209] width 133 height 5
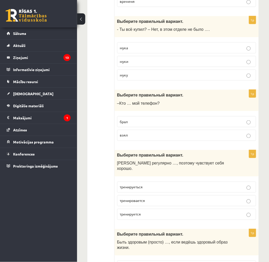
click at [154, 133] on p "взял" at bounding box center [186, 135] width 133 height 5
click at [145, 212] on p "тренируется" at bounding box center [186, 214] width 133 height 5
click at [146, 262] on p "проще" at bounding box center [186, 266] width 133 height 5
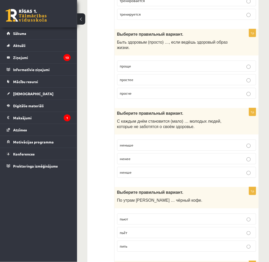
click at [143, 143] on p "меньше" at bounding box center [186, 145] width 133 height 5
click at [144, 230] on p "пьёт" at bounding box center [186, 232] width 133 height 5
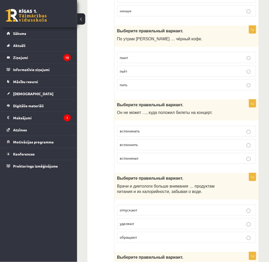
click at [143, 142] on p "вспомнить" at bounding box center [186, 144] width 133 height 5
click at [148, 222] on p "уделяют" at bounding box center [186, 224] width 133 height 5
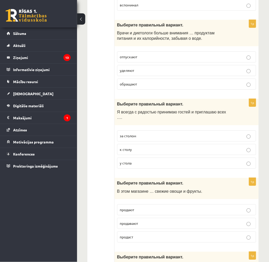
drag, startPoint x: 129, startPoint y: 138, endPoint x: 137, endPoint y: 136, distance: 7.8
click at [129, 137] on fieldset "за столом к столу у стола" at bounding box center [186, 149] width 139 height 42
click at [141, 144] on label "к столу" at bounding box center [186, 149] width 139 height 11
click at [136, 202] on fieldset "продают продавают продаст" at bounding box center [186, 223] width 139 height 42
click at [146, 207] on p "продают" at bounding box center [186, 209] width 133 height 5
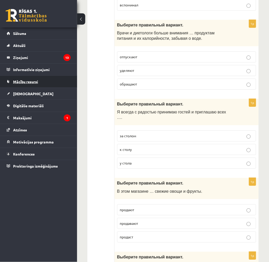
scroll to position [1070, 0]
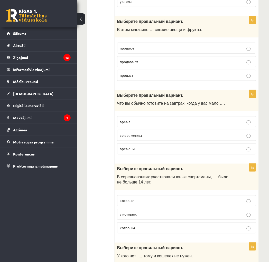
click at [152, 147] on p "времени" at bounding box center [186, 149] width 133 height 5
click at [140, 226] on p "которым" at bounding box center [186, 228] width 133 height 5
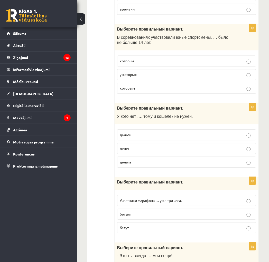
click at [140, 143] on label "денег" at bounding box center [186, 148] width 139 height 11
click at [166, 223] on label "бегут" at bounding box center [186, 228] width 139 height 11
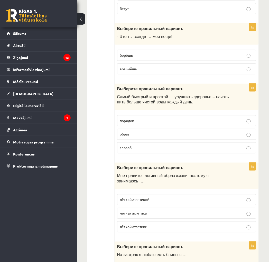
click at [140, 145] on p "способ" at bounding box center [186, 147] width 133 height 5
click at [148, 198] on span "лёгкой атлетикой" at bounding box center [135, 200] width 30 height 5
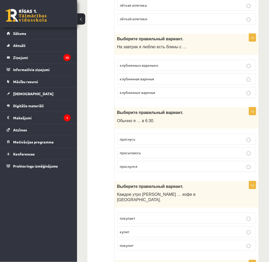
click at [155, 150] on p "просыпаюсь" at bounding box center [186, 152] width 133 height 5
click at [138, 216] on p "покупает" at bounding box center [186, 218] width 133 height 5
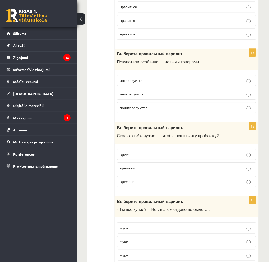
scroll to position [1791, 0]
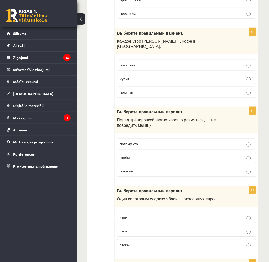
click at [153, 155] on p "чтобы" at bounding box center [186, 157] width 133 height 5
click at [152, 215] on p "стоит" at bounding box center [186, 217] width 133 height 5
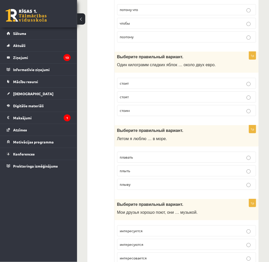
click at [154, 155] on p "плавать" at bounding box center [186, 157] width 133 height 5
drag, startPoint x: 152, startPoint y: 218, endPoint x: 148, endPoint y: 219, distance: 4.2
click at [152, 242] on p "интересуются" at bounding box center [186, 244] width 133 height 5
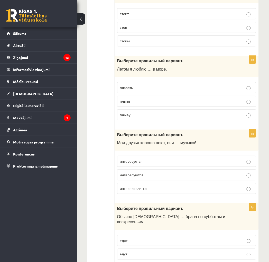
click at [139, 238] on p "едят" at bounding box center [186, 240] width 133 height 5
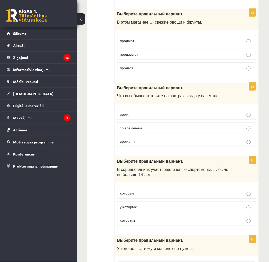
scroll to position [0, 0]
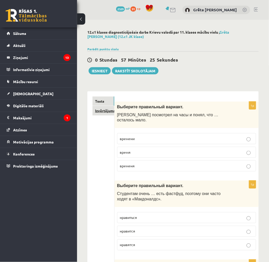
click at [106, 111] on link "Izvērtējums!" at bounding box center [104, 111] width 22 height 10
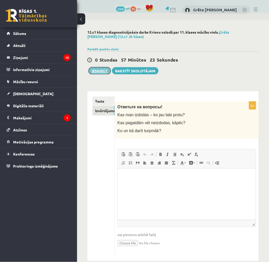
click at [101, 68] on button "Iesniegt" at bounding box center [100, 70] width 22 height 7
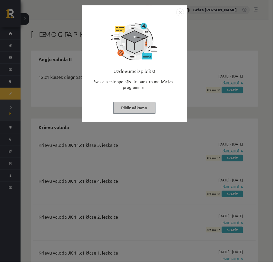
click at [182, 11] on img "Close" at bounding box center [181, 12] width 8 height 8
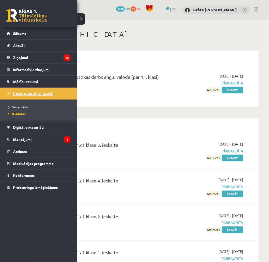
click at [46, 92] on link "[DEMOGRAPHIC_DATA]" at bounding box center [39, 94] width 64 height 12
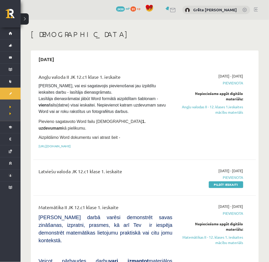
click at [224, 182] on link "Pildīt ieskaiti" at bounding box center [226, 185] width 34 height 7
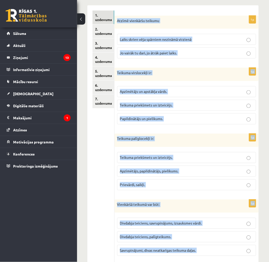
scroll to position [162, 0]
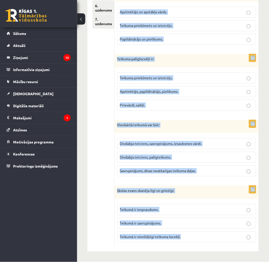
drag, startPoint x: 117, startPoint y: 102, endPoint x: 210, endPoint y: 231, distance: 158.5
click at [210, 231] on form "1p Atzīmē vienkāršu teikumu Laiks skrien vēja spārniem nezināmā virzienā Jo vai…" at bounding box center [187, 89] width 134 height 316
copy form "Atzīmē vienkāršu teikumu Laiks skrien vēja spārniem nezināmā virzienā Jo vairāk…"
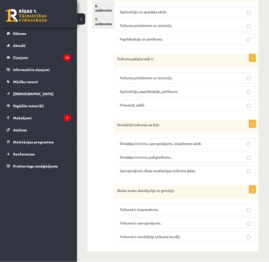
click at [99, 96] on ul "1. uzdevums 2. uzdevums 3. uzdevums 4. uzdevums 5. uzdevums 6. uzdevums 7. uzde…" at bounding box center [104, 89] width 22 height 316
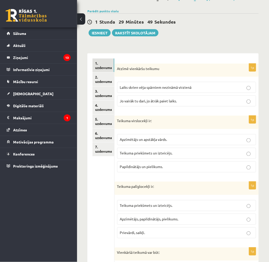
scroll to position [35, 0]
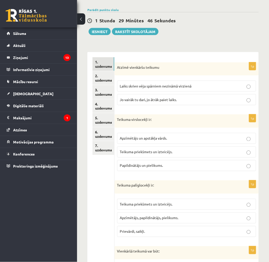
click at [178, 85] on span "Laiks skrien vēja spārniem nezināmā virzienā" at bounding box center [156, 86] width 72 height 5
click at [144, 153] on span "Teikuma priekšmets un izteicējs." at bounding box center [146, 152] width 53 height 5
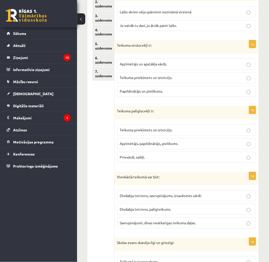
scroll to position [114, 0]
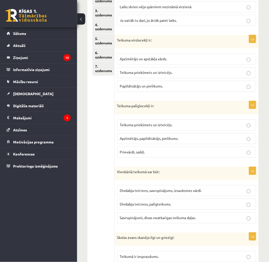
click at [137, 140] on span "Apzīmētājs, papildinātājs, pielikums." at bounding box center [149, 138] width 59 height 5
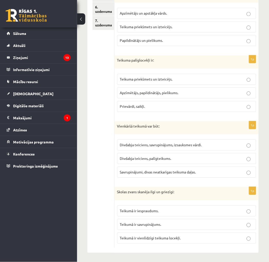
scroll to position [162, 0]
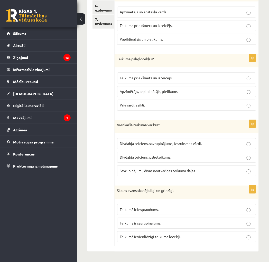
drag, startPoint x: 200, startPoint y: 140, endPoint x: 202, endPoint y: 147, distance: 7.1
click at [200, 140] on label "Divdabja teiciens, savrupinājums, izsauksmes vārdi." at bounding box center [186, 144] width 139 height 11
click at [179, 239] on span "Teikumā ir vienlīdzīgi teikuma locekļi." at bounding box center [150, 237] width 61 height 5
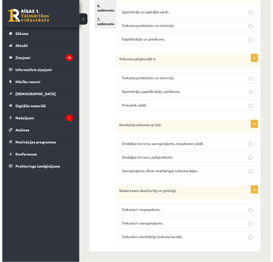
scroll to position [0, 0]
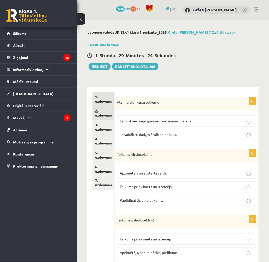
click at [103, 111] on link "2. uzdevums" at bounding box center [104, 113] width 22 height 14
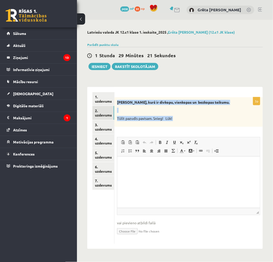
drag, startPoint x: 117, startPoint y: 102, endPoint x: 198, endPoint y: 127, distance: 85.7
click at [198, 127] on div "3p Nosaki, kurš ir divkopu, vienkopas un bezkopas teikumu. Tūlīt pazudīs pavisa…" at bounding box center [189, 170] width 149 height 147
copy div "Nosaki, kurš ir divkopu, vienkopas un bezkopas teikumu. Tūlīt pazudīs pavisam. …"
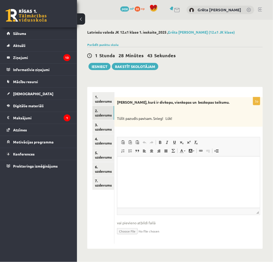
click at [169, 172] on html at bounding box center [188, 165] width 143 height 16
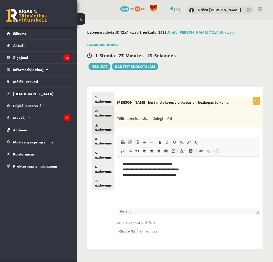
click at [108, 124] on link "3. uzdevums" at bounding box center [104, 127] width 22 height 14
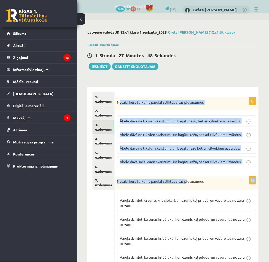
drag, startPoint x: 119, startPoint y: 102, endPoint x: 178, endPoint y: 179, distance: 96.6
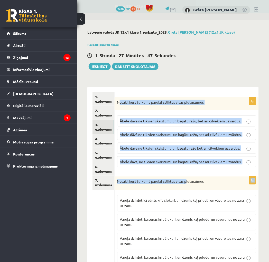
click at [132, 116] on label "Ābele dāvā ne tikvien skaistumu un bagātu ražu, bet arī cilvēkiem uzvārdus." at bounding box center [186, 121] width 139 height 11
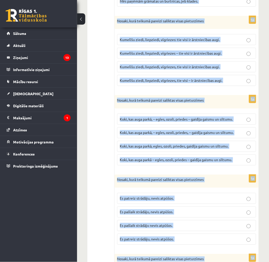
scroll to position [835, 0]
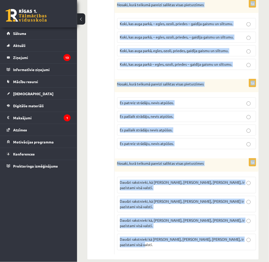
drag, startPoint x: 117, startPoint y: 102, endPoint x: 251, endPoint y: 240, distance: 192.3
copy form "Nosaki, kurā teikumā pareizi saliktas visas pieturzīmes Ābele dāvā ne tikvien s…"
click at [152, 237] on span "Daudzi rakstnieki kā I. Ziedonis, M. Zālīte, K. Skujenieks, ir pazīstami visā v…" at bounding box center [182, 242] width 124 height 10
copy form "Nosaki, kurā teikumā pareizi saliktas visas pieturzīmes Ābele dāvā ne tikvien s…"
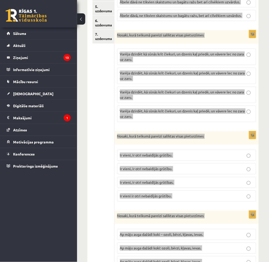
scroll to position [0, 0]
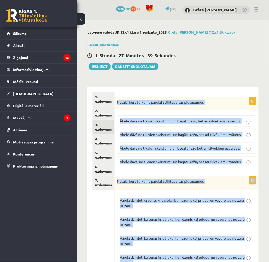
click at [176, 165] on p "Ābele dāvā, ne tikvien skaistumu un bagātu ražu, bet arī cilvēkiem uzvārdus." at bounding box center [186, 161] width 133 height 5
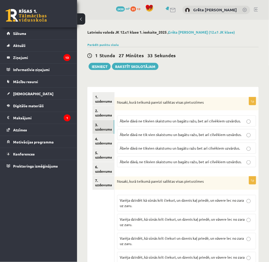
click at [143, 121] on span "Ābele dāvā ne tikvien skaistumu un bagātu ražu, bet arī cilvēkiem uzvārdus." at bounding box center [180, 121] width 121 height 5
click at [148, 244] on p "Varēja dzirdēt, kā sūnās krīt čiekuri un dzenis kaļ priedē, un vāvere lec no za…" at bounding box center [186, 241] width 133 height 11
click at [269, 51] on html "0 Dāvanas 2430 mP 91 xp Grēta Elizabete Ērmane Sākums Aktuāli Kā mācīties eSKOL…" at bounding box center [134, 131] width 269 height 262
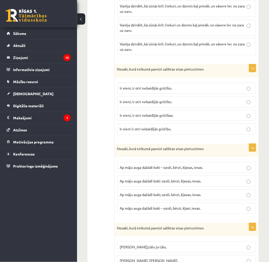
scroll to position [229, 0]
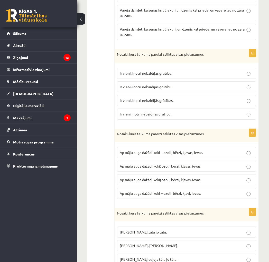
click at [166, 103] on p "Ir vieni, ir otri nebaidījās grūtības." at bounding box center [186, 100] width 133 height 5
click at [153, 153] on span "Ap māju auga dažādi koki – ozoli, bērzi, kļavas, ievas." at bounding box center [161, 152] width 83 height 5
click at [158, 249] on p "Pasakas varoņi ceļoja tālu, jo tālu." at bounding box center [186, 245] width 133 height 5
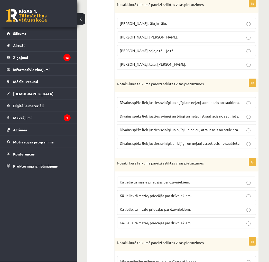
click at [156, 135] on label "Dīvains spēks liek justies svinīgi un bijīgi un neļauj atraut acis no saulrieta." at bounding box center [186, 130] width 139 height 11
click at [153, 213] on p "Kā lielie, tā mazie priecājās par dzīvniekiem." at bounding box center [186, 209] width 133 height 5
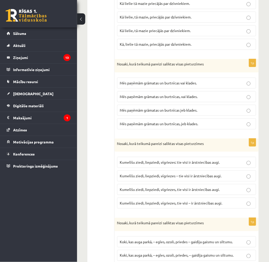
scroll to position [635, 0]
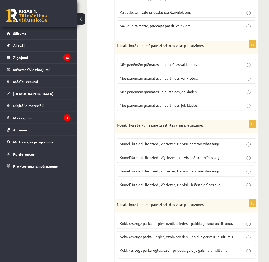
click at [168, 94] on span "Mēs paņēmām grāmatas un burtnīcas jeb klades." at bounding box center [159, 91] width 78 height 5
click at [151, 159] on span "Kumelīšu ziedi, liepziedi, vīgriezes – tie visi ir ārstniecības augi." at bounding box center [171, 157] width 102 height 5
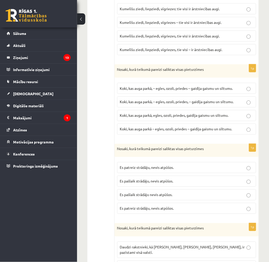
click at [138, 132] on span "Koki, kas auga parkā – egles, ozoli, priedes – gaidīja gaismu un siltumu." at bounding box center [176, 129] width 112 height 5
click at [138, 184] on p "Es pašlaik strādāju, nevis atpūšos." at bounding box center [186, 181] width 133 height 5
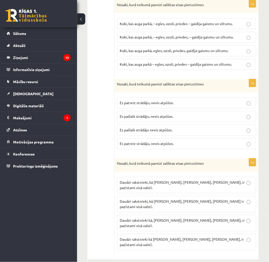
click at [183, 188] on p "Daudzi rakstnieki, kā I. Ziedonis, M. Zālīte, K. Skujenieks, ir pazīstami visā …" at bounding box center [186, 185] width 133 height 11
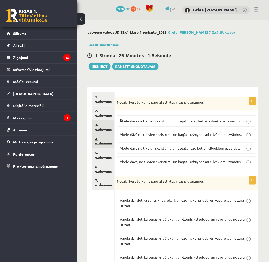
click at [103, 142] on link "4. uzdevums" at bounding box center [104, 141] width 22 height 14
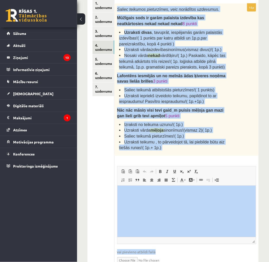
scroll to position [119, 0]
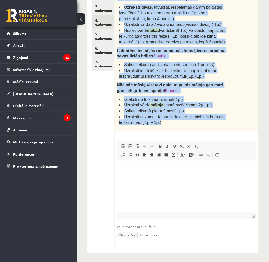
drag, startPoint x: 116, startPoint y: 102, endPoint x: 164, endPoint y: 125, distance: 52.7
click at [164, 125] on div "Saliec teikumos pieturzīmes, veic norādītos uzdevumus. Mūžīgais sods ir garām p…" at bounding box center [187, 54] width 144 height 153
copy div "Saliec teikumos pieturzīmes, veic norādītos uzdevumus. Mūžīgais sods ir garām p…"
click at [171, 65] on span "Saliec teikumā atbilstošās pieturzīmes!( 1 punkts)" at bounding box center [169, 65] width 90 height 4
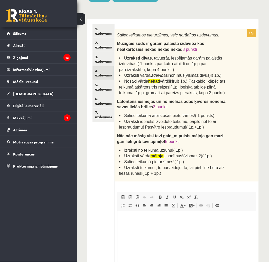
scroll to position [67, 0]
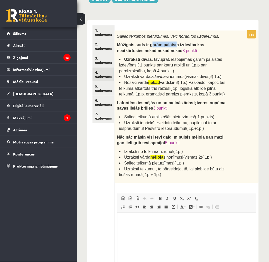
drag, startPoint x: 147, startPoint y: 43, endPoint x: 187, endPoint y: 47, distance: 40.7
click at [171, 47] on span "Mūžīgais sods ir garām palaista izdevība kas neatkārtosies nekad nekad nekad" at bounding box center [160, 48] width 87 height 10
click at [188, 47] on span "Mūžīgais sods ir garām palaista izdevība kas neatkārtosies nekad nekad nekad" at bounding box center [160, 48] width 87 height 10
drag, startPoint x: 188, startPoint y: 46, endPoint x: 214, endPoint y: 47, distance: 25.5
click at [205, 47] on span "Mūžīgais sods ir garām palaista izdevība kas neatkārtosies nekad nekad nekad" at bounding box center [160, 48] width 87 height 10
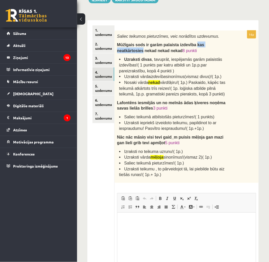
click at [205, 47] on span "Mūžīgais sods ir garām palaista izdevība kas neatkārtosies nekad nekad nekad" at bounding box center [160, 48] width 87 height 10
drag, startPoint x: 219, startPoint y: 46, endPoint x: 164, endPoint y: 43, distance: 55.6
click at [182, 44] on span "Mūžīgais sods ir garām palaista izdevība kas neatkārtosies nekad nekad nekad" at bounding box center [160, 48] width 87 height 10
drag, startPoint x: 166, startPoint y: 43, endPoint x: 158, endPoint y: 46, distance: 8.6
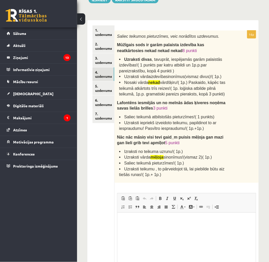
click at [166, 44] on span "Mūžīgais sods ir garām palaista izdevība kas neatkārtosies nekad nekad nekad" at bounding box center [160, 48] width 87 height 10
drag, startPoint x: 145, startPoint y: 47, endPoint x: 142, endPoint y: 49, distance: 3.9
click at [145, 47] on span "Mūžīgais sods ir garām palaista izdevība kas neatkārtosies nekad nekad nekad" at bounding box center [160, 48] width 87 height 10
drag, startPoint x: 117, startPoint y: 31, endPoint x: 129, endPoint y: 34, distance: 12.2
click at [129, 34] on div "Saliec teikumos pieturzīmes, veic norādītos uzdevumus. Mūžīgais sods ir garām p…" at bounding box center [187, 107] width 144 height 153
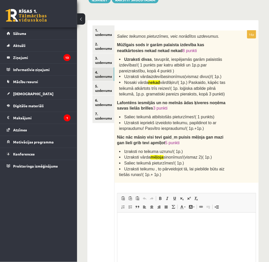
click at [139, 37] on span "Saliec teikumos pieturzīmes, veic norādītos uzdevumus." at bounding box center [168, 36] width 102 height 4
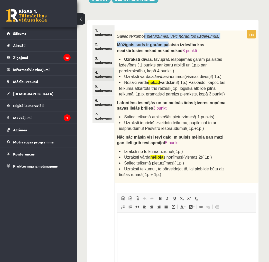
drag, startPoint x: 141, startPoint y: 38, endPoint x: 177, endPoint y: 41, distance: 36.9
click at [166, 40] on div "Saliec teikumos pieturzīmes, veic norādītos uzdevumus. Mūžīgais sods ir garām p…" at bounding box center [187, 107] width 144 height 153
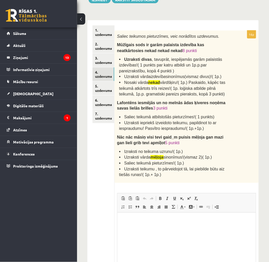
click at [177, 41] on div "Saliec teikumos pieturzīmes, veic norādītos uzdevumus. Mūžīgais sods ir garām p…" at bounding box center [187, 107] width 144 height 153
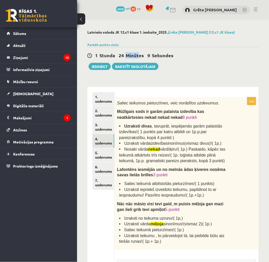
drag, startPoint x: 124, startPoint y: 55, endPoint x: 144, endPoint y: 57, distance: 20.2
click at [144, 57] on span "24 Minūtes" at bounding box center [132, 55] width 27 height 6
click at [180, 58] on div "1 Stunda 24 Minūtes 9 Sekundes" at bounding box center [172, 55] width 171 height 7
drag, startPoint x: 148, startPoint y: 51, endPoint x: 150, endPoint y: 55, distance: 5.1
click at [146, 51] on div "1 Stunda 24 Minūtes 8 Sekundes Ieskaite saglabāta! Iesniegt Rakstīt skolotājam" at bounding box center [172, 58] width 171 height 23
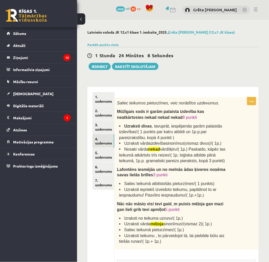
click at [203, 65] on div "1 Stunda 24 Minūtes 8 Sekundes Ieskaite saglabāta! Iesniegt Rakstīt skolotājam" at bounding box center [172, 58] width 171 height 23
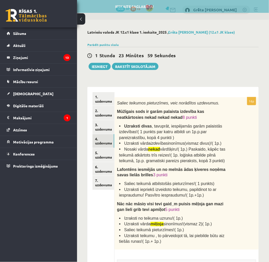
click at [138, 114] on span "Mūžīgais sods ir garām palaista izdevība kas neatkārtosies nekad nekad nekad" at bounding box center [160, 114] width 87 height 10
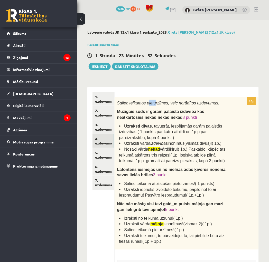
drag, startPoint x: 145, startPoint y: 101, endPoint x: 173, endPoint y: 102, distance: 28.5
click at [155, 102] on span "Saliec teikumos pieturzīmes, veic norādītos uzdevumus." at bounding box center [168, 103] width 102 height 4
click at [176, 101] on span "Saliec teikumos pieturzīmes, veic norādītos uzdevumus." at bounding box center [168, 103] width 102 height 4
click at [168, 131] on span ", tavuprāt, iespējamās garām palaistās izdevības!( 1 punkts par katru atbildi u…" at bounding box center [170, 132] width 103 height 16
drag, startPoint x: 124, startPoint y: 132, endPoint x: 152, endPoint y: 132, distance: 27.8
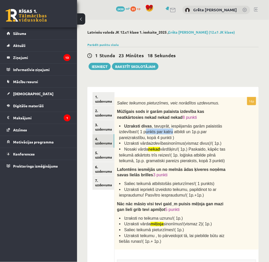
click at [150, 132] on span ", tavuprāt, iespējamās garām palaistās izdevības!( 1 punkts par katru atbildi u…" at bounding box center [170, 132] width 103 height 16
click at [160, 133] on span ", tavuprāt, iespējamās garām palaistās izdevības!( 1 punkts par katru atbildi u…" at bounding box center [170, 132] width 103 height 16
click at [209, 134] on span ", tavuprāt, iespējamās garām palaistās izdevības!( 1 punkts par katru atbildi u…" at bounding box center [170, 132] width 103 height 16
click at [222, 135] on li "Uzraksti divas , tavuprāt, iespējamās garām palaistās izdevības!( 1 punkts par …" at bounding box center [174, 131] width 111 height 17
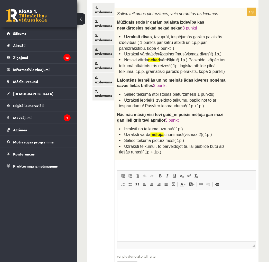
scroll to position [95, 0]
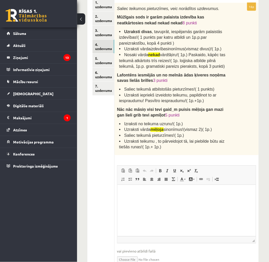
click at [156, 243] on fieldset "Rich Text Editor, wiswyg-editor-user-answer-47433783435860 Editor toolbars Past…" at bounding box center [186, 218] width 139 height 104
click at [171, 201] on html at bounding box center [186, 193] width 139 height 16
click at [136, 206] on html "**********" at bounding box center [186, 195] width 139 height 21
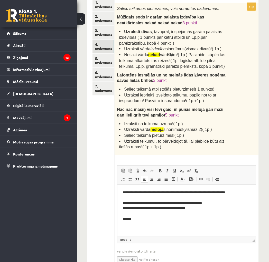
click at [140, 47] on span "Uzraksti vārda izdevība sinonīmus(vismaz divus)!( 1p.)" at bounding box center [172, 49] width 97 height 4
drag, startPoint x: 142, startPoint y: 48, endPoint x: 170, endPoint y: 49, distance: 28.0
click at [170, 49] on span "Uzraksti vārda izdevība sinonīmus(vismaz divus)!( 1p.)" at bounding box center [172, 49] width 97 height 4
click at [173, 53] on span "Nosaki vārda nekad vārdšķiru!( 1p.) Paskaido, kāpēc tas teikumā atkārtots trīs …" at bounding box center [172, 61] width 106 height 16
click at [146, 223] on html "**********" at bounding box center [186, 206] width 139 height 42
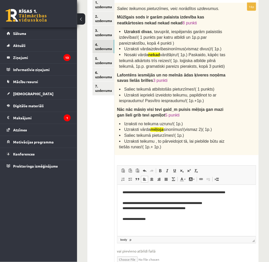
click at [155, 233] on html "**********" at bounding box center [186, 211] width 139 height 53
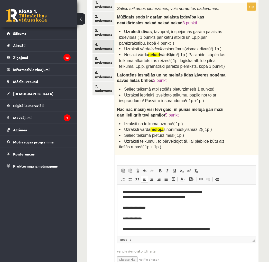
scroll to position [17, 0]
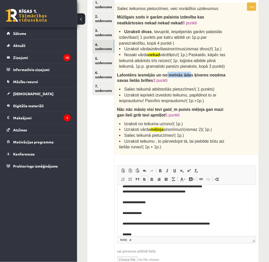
drag, startPoint x: 162, startPoint y: 75, endPoint x: 193, endPoint y: 75, distance: 30.8
click at [183, 75] on span "Lafontēns iesmējās un no melnās ādas ķiveres noņēma savas lielās brilles" at bounding box center [171, 78] width 108 height 10
drag, startPoint x: 195, startPoint y: 75, endPoint x: 198, endPoint y: 75, distance: 3.6
click at [196, 75] on span "Lafontēns iesmējās un no melnās ādas ķiveres noņēma savas lielās brilles" at bounding box center [171, 78] width 108 height 10
drag, startPoint x: 198, startPoint y: 75, endPoint x: 202, endPoint y: 76, distance: 3.4
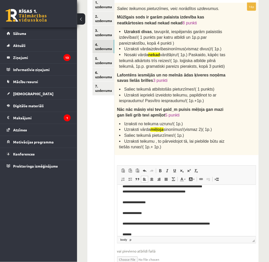
click at [199, 75] on span "Lafontēns iesmējās un no melnās ādas ķiveres noņēma savas lielās brilles" at bounding box center [171, 78] width 108 height 10
click at [132, 234] on p "**********" at bounding box center [184, 205] width 124 height 64
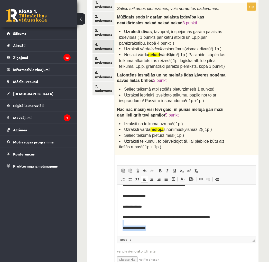
click at [156, 233] on html "**********" at bounding box center [186, 199] width 139 height 75
click at [154, 231] on p "**********" at bounding box center [184, 199] width 124 height 64
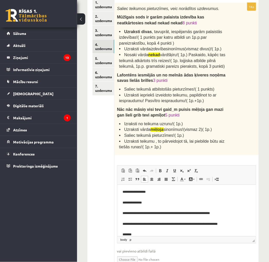
click at [126, 232] on p "**********" at bounding box center [184, 200] width 124 height 75
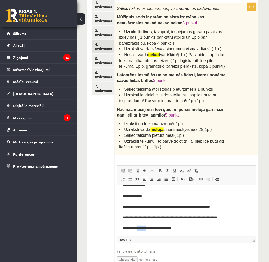
drag, startPoint x: 151, startPoint y: 230, endPoint x: 138, endPoint y: 230, distance: 12.4
click at [138, 230] on p "**********" at bounding box center [184, 194] width 124 height 75
click at [166, 226] on p "**********" at bounding box center [184, 194] width 124 height 75
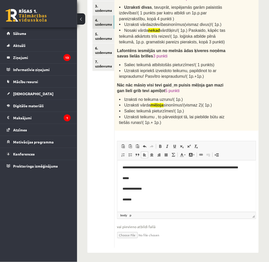
scroll to position [81, 0]
click at [121, 172] on html "**********" at bounding box center [186, 149] width 139 height 139
click at [141, 211] on p "**********" at bounding box center [184, 149] width 124 height 128
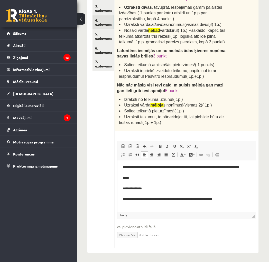
scroll to position [87, 0]
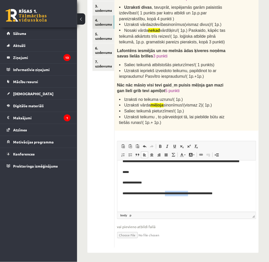
drag, startPoint x: 192, startPoint y: 204, endPoint x: 169, endPoint y: 203, distance: 22.6
click at [169, 203] on p "**********" at bounding box center [184, 143] width 124 height 128
click at [210, 206] on p "**********" at bounding box center [184, 143] width 124 height 128
drag, startPoint x: 213, startPoint y: 204, endPoint x: 210, endPoint y: 205, distance: 2.6
click at [208, 205] on p "**********" at bounding box center [184, 143] width 124 height 128
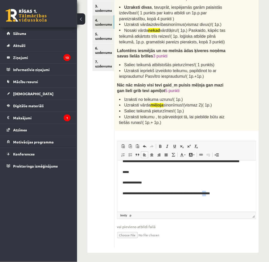
drag, startPoint x: 208, startPoint y: 204, endPoint x: 212, endPoint y: 204, distance: 3.9
click at [212, 204] on p "**********" at bounding box center [184, 143] width 124 height 128
click at [218, 206] on p "**********" at bounding box center [184, 143] width 124 height 128
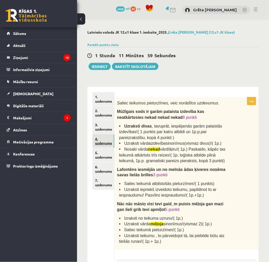
click at [107, 148] on link "4. uzdevums" at bounding box center [104, 141] width 22 height 14
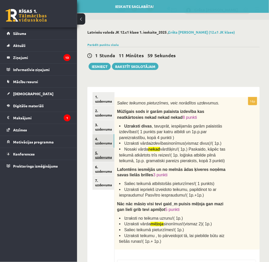
click at [107, 152] on link "5. uzdevums" at bounding box center [104, 155] width 22 height 14
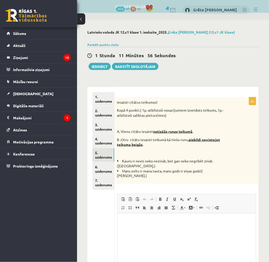
drag, startPoint x: 117, startPoint y: 102, endPoint x: 153, endPoint y: 178, distance: 84.4
click at [153, 178] on div "Iesaisti citātus teikumos! Kopā 4 punkti.( 1p.-atbilstoši nosacījumiem izveidot…" at bounding box center [187, 140] width 144 height 87
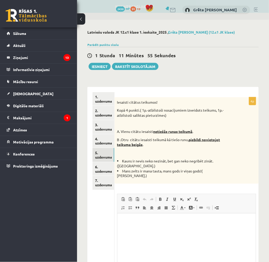
copy div "Iesaisti citātus teikumos! Kopā 4 punkti.( 1p.-atbilstoši nosacījumiem izveidot…"
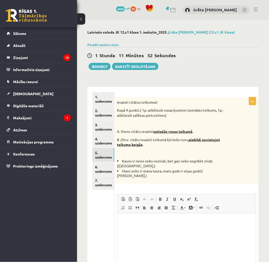
scroll to position [49, 0]
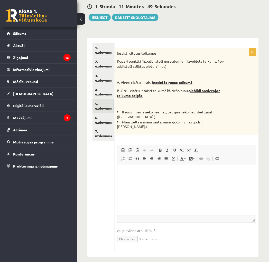
click at [165, 180] on html at bounding box center [186, 173] width 139 height 16
drag, startPoint x: 164, startPoint y: 175, endPoint x: 156, endPoint y: 177, distance: 8.2
click at [161, 177] on html at bounding box center [186, 173] width 139 height 16
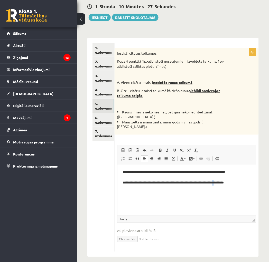
click at [225, 184] on p "**********" at bounding box center [186, 178] width 129 height 16
click at [245, 186] on html "**********" at bounding box center [186, 178] width 139 height 26
click at [100, 123] on link "6. uzdevums" at bounding box center [104, 120] width 22 height 14
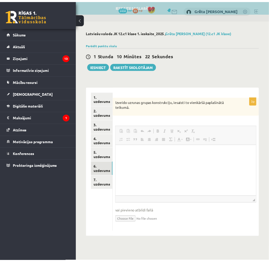
scroll to position [0, 0]
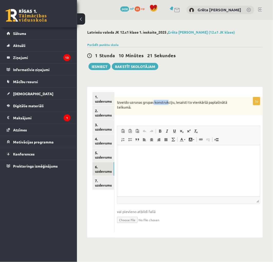
drag, startPoint x: 154, startPoint y: 103, endPoint x: 170, endPoint y: 102, distance: 16.7
click at [170, 102] on p "Izveido uzrunas grupas konstrukciju, iesaisti to vienkāršā paplašinātā teikumā." at bounding box center [176, 105] width 118 height 10
click at [171, 102] on p "Izveido uzrunas grupas konstrukciju, iesaisti to vienkāršā paplašinātā teikumā." at bounding box center [176, 105] width 118 height 10
drag, startPoint x: 173, startPoint y: 102, endPoint x: 192, endPoint y: 102, distance: 19.0
click at [191, 102] on p "Izveido uzrunas grupas konstrukciju, iesaisti to vienkāršā paplašinātā teikumā." at bounding box center [176, 105] width 118 height 10
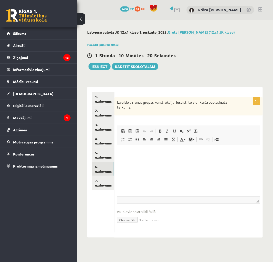
click at [202, 102] on p "Izveido uzrunas grupas konstrukciju, iesaisti to vienkāršā paplašinātā teikumā." at bounding box center [176, 105] width 118 height 10
drag, startPoint x: 207, startPoint y: 102, endPoint x: 195, endPoint y: 100, distance: 11.9
click at [199, 101] on p "Izveido uzrunas grupas konstrukciju, iesaisti to vienkāršā paplašinātā teikumā." at bounding box center [176, 105] width 118 height 10
click at [218, 100] on p "Izveido uzrunas grupas konstrukciju, iesaisti to vienkāršā paplašinātā teikumā." at bounding box center [176, 105] width 118 height 10
drag, startPoint x: 114, startPoint y: 102, endPoint x: 105, endPoint y: 100, distance: 9.1
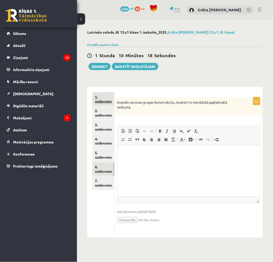
click at [105, 100] on div "**********" at bounding box center [175, 162] width 176 height 151
click at [141, 106] on p "Izveido uzrunas grupas konstrukciju, iesaisti to vienkāršā paplašinātā teikumā." at bounding box center [176, 105] width 118 height 10
drag, startPoint x: 131, startPoint y: 106, endPoint x: 117, endPoint y: 102, distance: 14.6
click at [117, 102] on div "Izveido uzrunas grupas konstrukciju, iesaisti to vienkāršā paplašinātā teikumā." at bounding box center [189, 106] width 149 height 18
copy p "Izveido uzrunas grupas konstrukciju, iesaisti to vienkāršā paplašinātā teikumā."
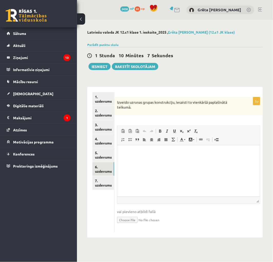
click at [128, 121] on div "3p Izveido uzrunas grupas konstrukciju, iesaisti to vienkāršā paplašinātā teiku…" at bounding box center [189, 164] width 149 height 135
drag, startPoint x: 129, startPoint y: 120, endPoint x: 121, endPoint y: 103, distance: 18.7
click at [118, 104] on div "3p Izveido uzrunas grupas konstrukciju, iesaisti to vienkāršā paplašinātā teiku…" at bounding box center [189, 164] width 149 height 135
click at [131, 107] on p "Izveido uzrunas grupas konstrukciju, iesaisti to vienkāršā paplašinātā teikumā." at bounding box center [176, 105] width 118 height 10
click at [110, 178] on link "7. uzdevums" at bounding box center [104, 183] width 22 height 14
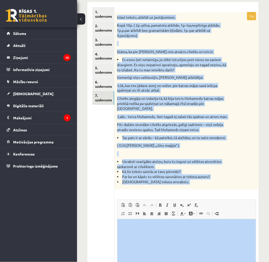
scroll to position [140, 0]
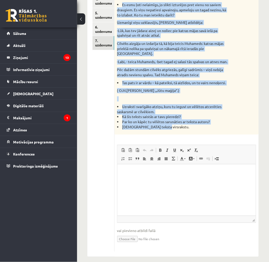
drag, startPoint x: 117, startPoint y: 101, endPoint x: 182, endPoint y: 125, distance: 69.0
click at [182, 125] on div "Izlasi tekstu, atbildi uz jautājumiem. Kopā 10p. ( 2p.-pilna, pamatota atbilde,…" at bounding box center [187, 46] width 144 height 178
copy div "Izlasi tekstu, atbildi uz jautājumiem. Kopā 10p. ( 2p.-pilna, pamatota atbilde,…"
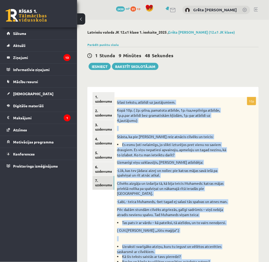
click at [186, 109] on p "Kopā 10p. ( 2p.-pilna, pamatota atbilde, 1p.-īsa,nepilnīga atbilde, 1p.p.par at…" at bounding box center [173, 115] width 113 height 15
click at [188, 147] on li "Es esmu ļoti nelaimīgs, jo slikti izturējos pret vienu no saviem draugiem. Es v…" at bounding box center [173, 149] width 113 height 15
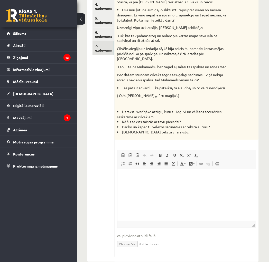
scroll to position [136, 0]
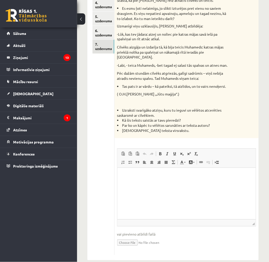
click at [184, 184] on html at bounding box center [186, 176] width 139 height 16
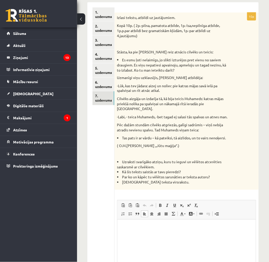
scroll to position [76, 0]
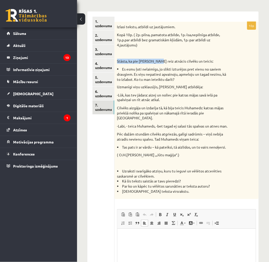
drag, startPoint x: 116, startPoint y: 60, endPoint x: 176, endPoint y: 65, distance: 59.3
click at [166, 63] on div "Izlasi tekstu, atbildi uz jautājumiem. Kopā 10p. ( 2p.-pilna, pamatota atbilde,…" at bounding box center [187, 111] width 144 height 178
click at [176, 65] on div "Izlasi tekstu, atbildi uz jautājumiem. Kopā 10p. ( 2p.-pilna, pamatota atbilde,…" at bounding box center [187, 111] width 144 height 178
click at [163, 239] on p "Editor, wiswyg-editor-user-answer-47433974766400" at bounding box center [186, 236] width 128 height 5
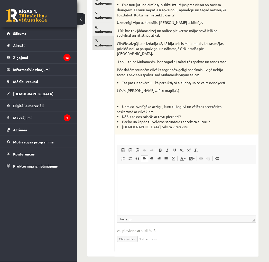
click at [130, 180] on html at bounding box center [186, 173] width 139 height 16
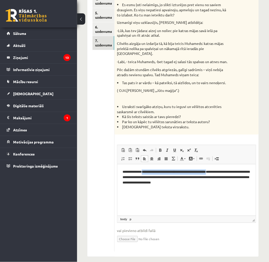
drag, startPoint x: 145, startPoint y: 172, endPoint x: 220, endPoint y: 171, distance: 74.8
click at [206, 171] on strong "**********" at bounding box center [174, 171] width 64 height 3
click at [160, 147] on link "Bold Keyboard shortcut Ctrl+B" at bounding box center [160, 150] width 7 height 7
click at [160, 149] on span at bounding box center [160, 151] width 4 height 4
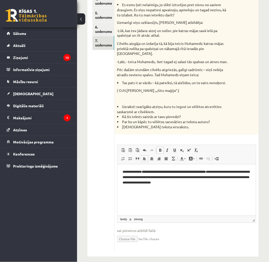
click at [161, 149] on span at bounding box center [160, 151] width 4 height 4
click at [168, 185] on p "**********" at bounding box center [186, 178] width 129 height 16
click at [144, 172] on strong "**********" at bounding box center [174, 171] width 64 height 3
click at [221, 184] on p "**********" at bounding box center [186, 178] width 129 height 16
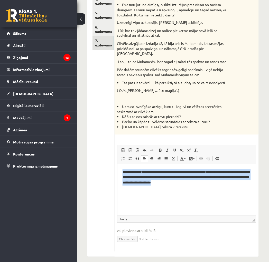
drag, startPoint x: 213, startPoint y: 184, endPoint x: 81, endPoint y: 168, distance: 132.8
click at [117, 168] on html "**********" at bounding box center [186, 178] width 139 height 26
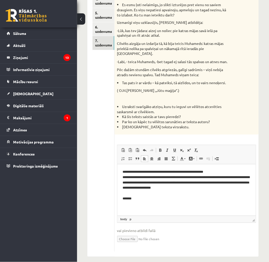
click at [150, 207] on html "**********" at bounding box center [186, 186] width 139 height 42
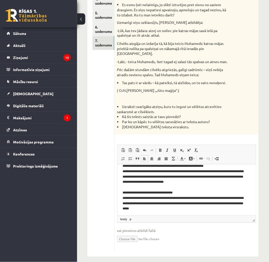
scroll to position [11, 0]
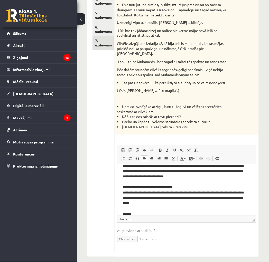
click at [134, 213] on p "**********" at bounding box center [184, 187] width 124 height 59
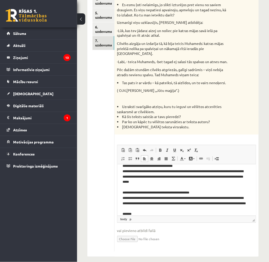
scroll to position [38, 0]
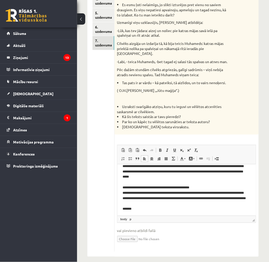
click at [184, 212] on p "**********" at bounding box center [184, 175] width 124 height 86
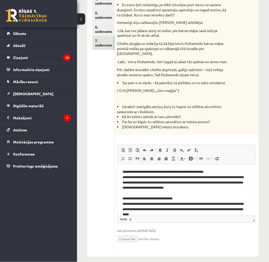
scroll to position [34, 0]
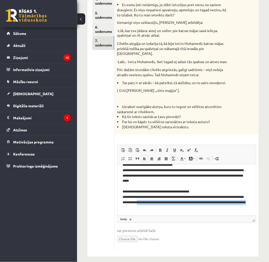
drag, startPoint x: 151, startPoint y: 204, endPoint x: 155, endPoint y: 208, distance: 6.0
click at [154, 208] on p "**********" at bounding box center [184, 173] width 124 height 75
click at [157, 209] on p "**********" at bounding box center [184, 173] width 124 height 75
drag, startPoint x: 157, startPoint y: 209, endPoint x: 160, endPoint y: 212, distance: 4.4
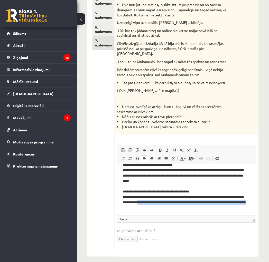
click at [159, 211] on p "**********" at bounding box center [184, 173] width 124 height 75
click at [157, 213] on html "**********" at bounding box center [186, 173] width 139 height 85
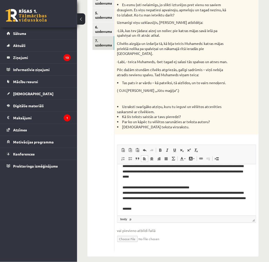
scroll to position [57, 0]
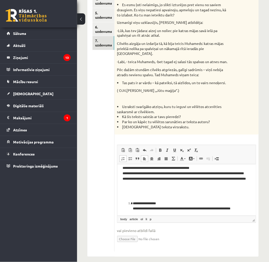
click at [133, 203] on p "**********" at bounding box center [185, 209] width 104 height 16
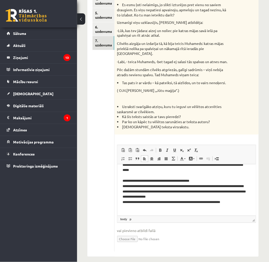
scroll to position [50, 0]
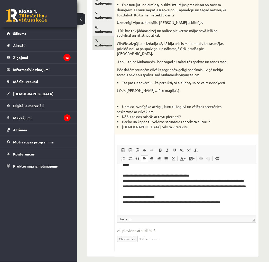
click at [202, 211] on p "**********" at bounding box center [184, 165] width 124 height 91
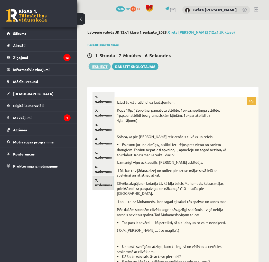
click at [106, 67] on button "Iesniegt" at bounding box center [100, 66] width 22 height 7
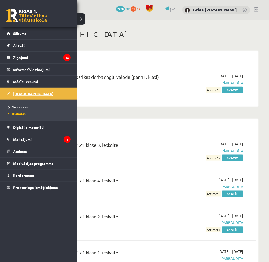
click at [28, 95] on span "[DEMOGRAPHIC_DATA]" at bounding box center [33, 94] width 40 height 5
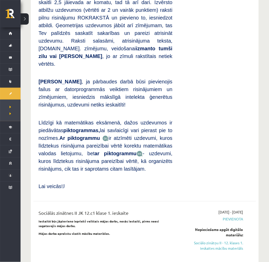
scroll to position [335, 0]
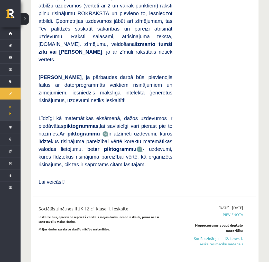
drag, startPoint x: 235, startPoint y: 194, endPoint x: 159, endPoint y: 21, distance: 189.4
click at [235, 236] on link "Sociālo zinātņu II - 12. klases 1. ieskaites mācību materiāls" at bounding box center [211, 241] width 63 height 11
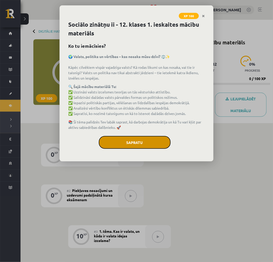
click at [125, 144] on button "Sapratu" at bounding box center [135, 142] width 72 height 13
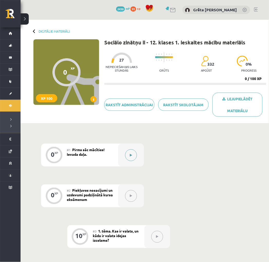
click at [132, 158] on button at bounding box center [131, 156] width 12 height 12
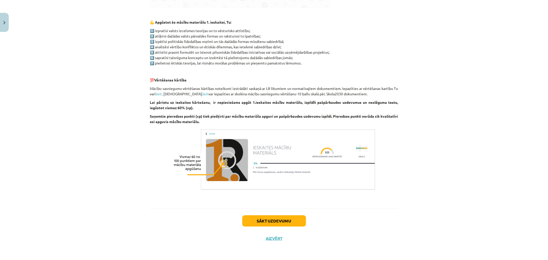
scroll to position [255, 0]
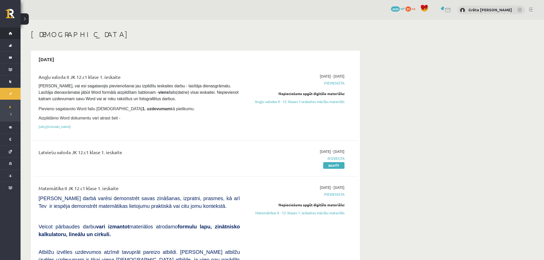
scroll to position [315, 0]
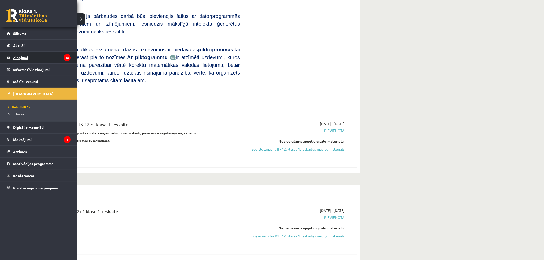
click at [23, 58] on legend "Ziņojumi 13" at bounding box center [42, 58] width 58 height 12
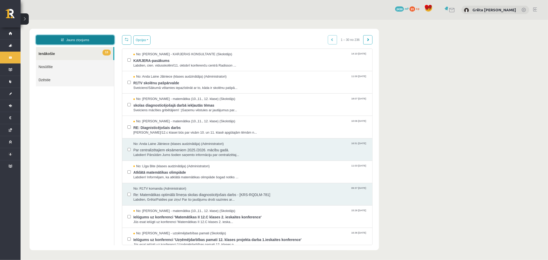
click at [78, 40] on link "Jauns ziņojums" at bounding box center [75, 39] width 78 height 9
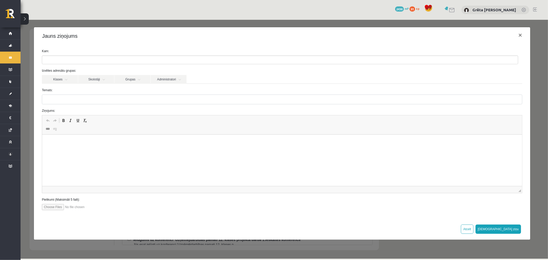
click at [123, 59] on ul at bounding box center [280, 60] width 476 height 8
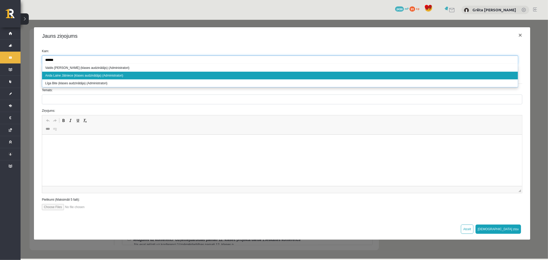
type input "******"
select select "****"
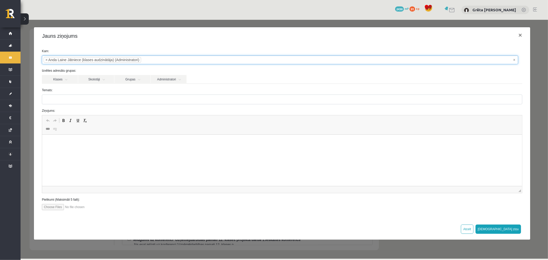
click at [112, 150] on html at bounding box center [282, 143] width 480 height 16
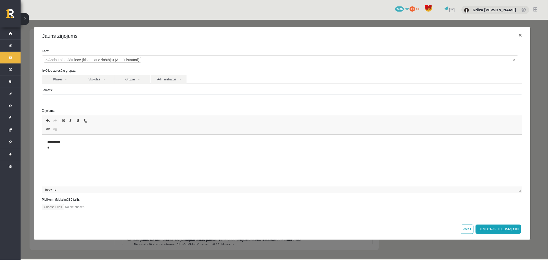
click at [257, 150] on p "**********" at bounding box center [282, 145] width 470 height 11
click at [65, 101] on input "Temats:" at bounding box center [282, 99] width 481 height 10
type input "*********"
click at [106, 109] on label "Ziņojums:" at bounding box center [282, 110] width 488 height 5
click at [118, 149] on p "**********" at bounding box center [282, 153] width 470 height 27
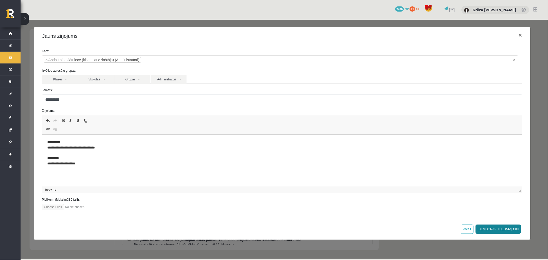
click at [517, 228] on button "Sūtīt ziņu" at bounding box center [499, 228] width 46 height 9
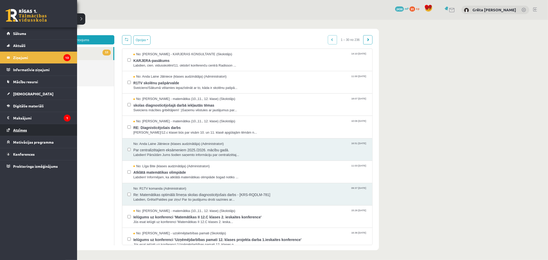
click at [33, 130] on link "Atzīmes" at bounding box center [39, 130] width 64 height 12
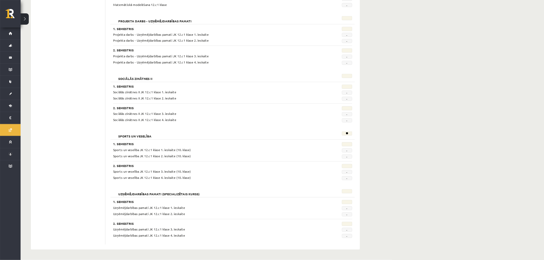
scroll to position [142, 0]
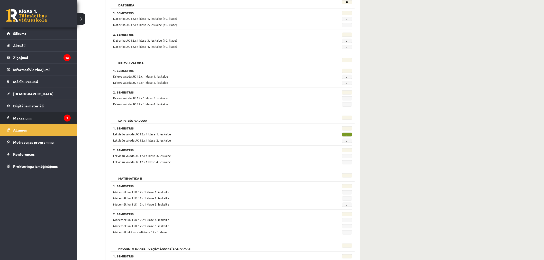
click at [43, 118] on legend "Maksājumi 1" at bounding box center [42, 118] width 58 height 12
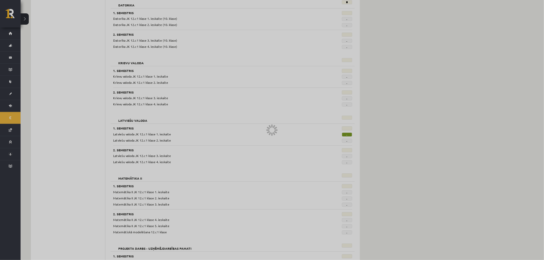
scroll to position [105, 0]
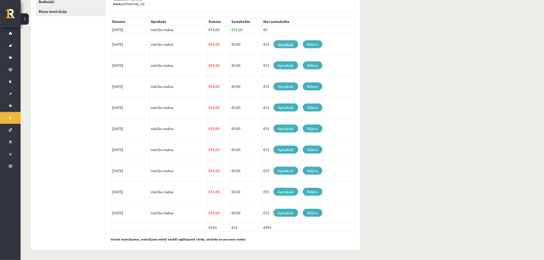
click at [286, 45] on link "Apmaksāt" at bounding box center [285, 44] width 25 height 8
